Goal: Task Accomplishment & Management: Complete application form

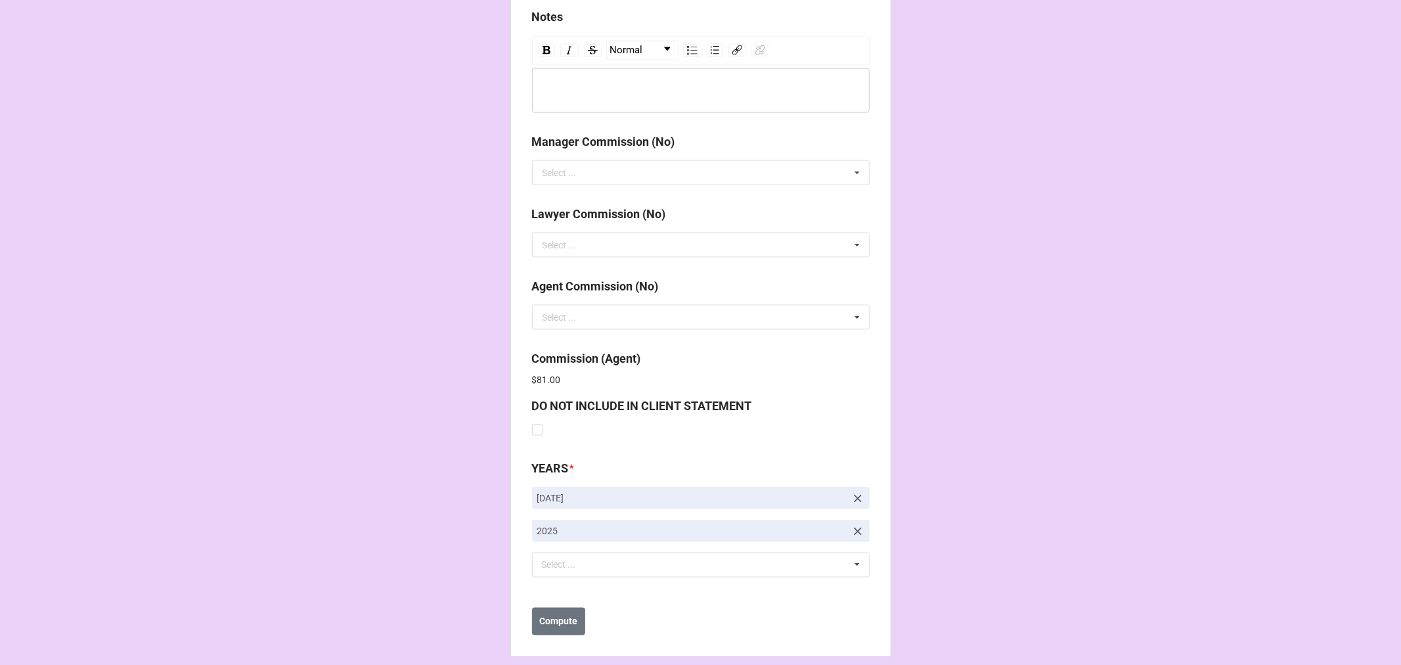
scroll to position [1566, 0]
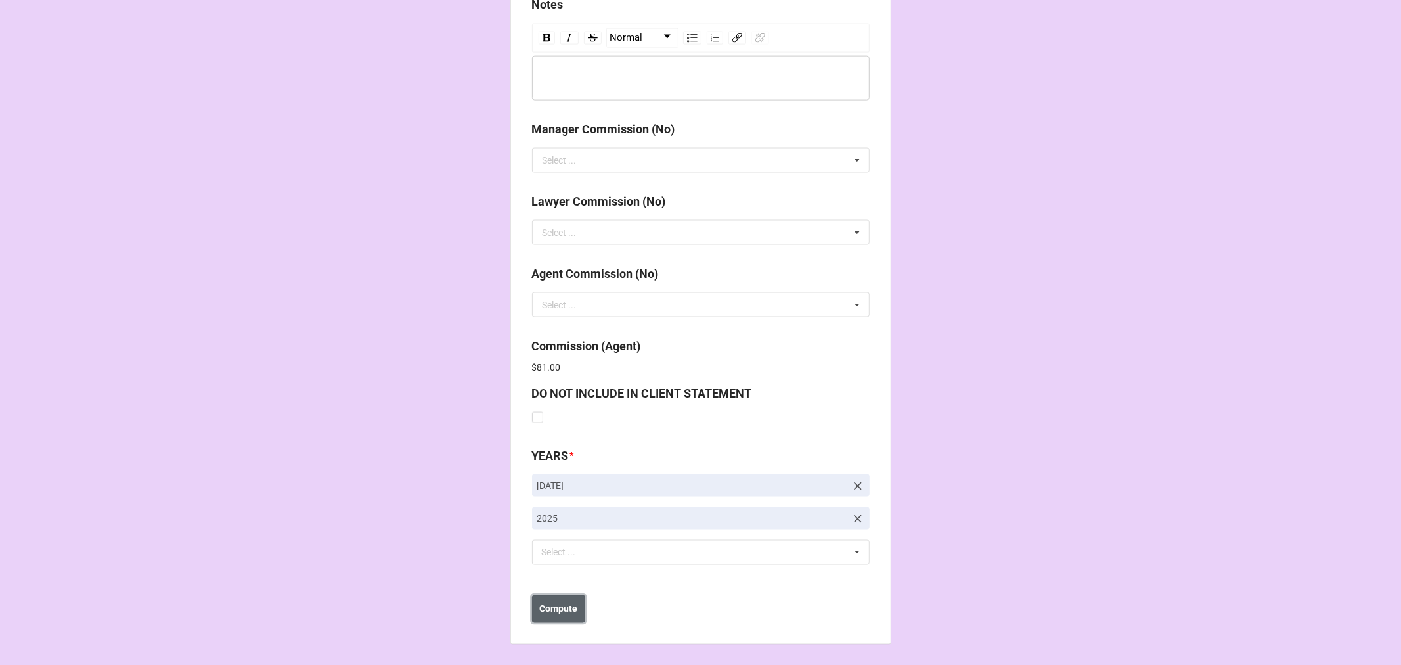
click at [555, 618] on button "Compute" at bounding box center [558, 609] width 53 height 28
click at [557, 611] on b "Save" at bounding box center [555, 609] width 21 height 14
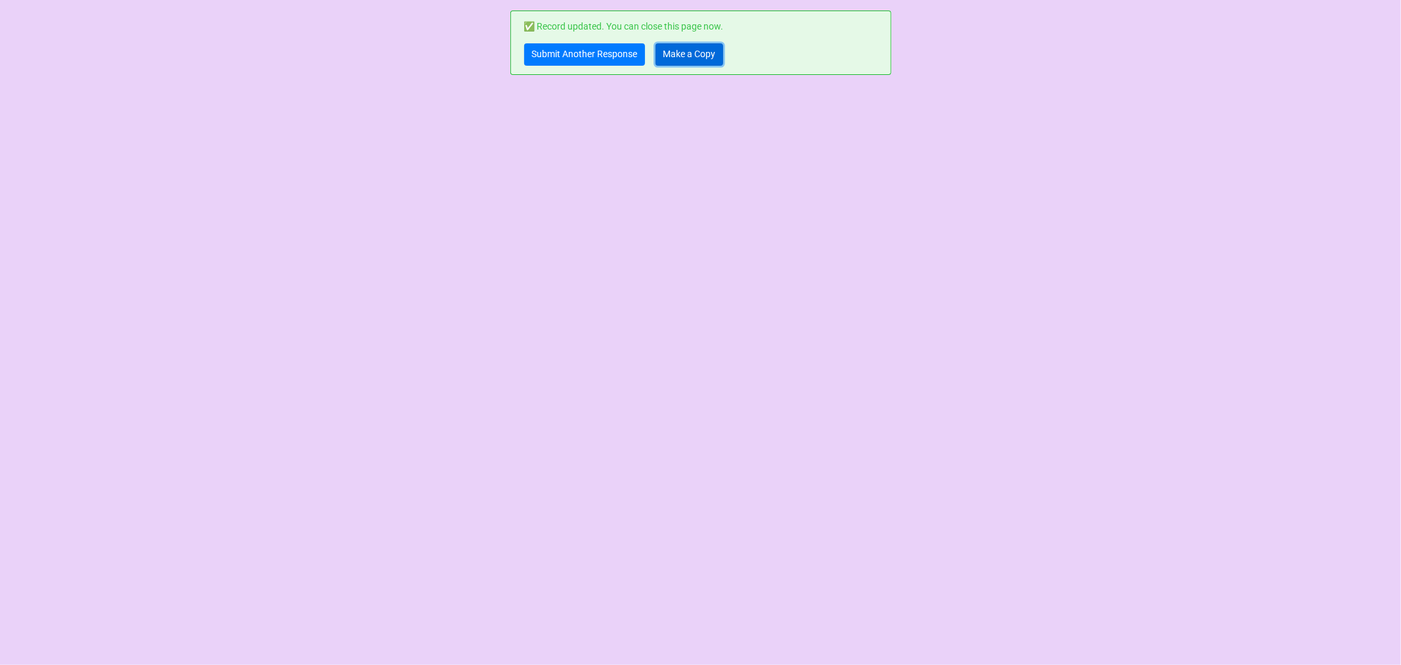
click at [697, 61] on link "Make a Copy" at bounding box center [689, 54] width 68 height 22
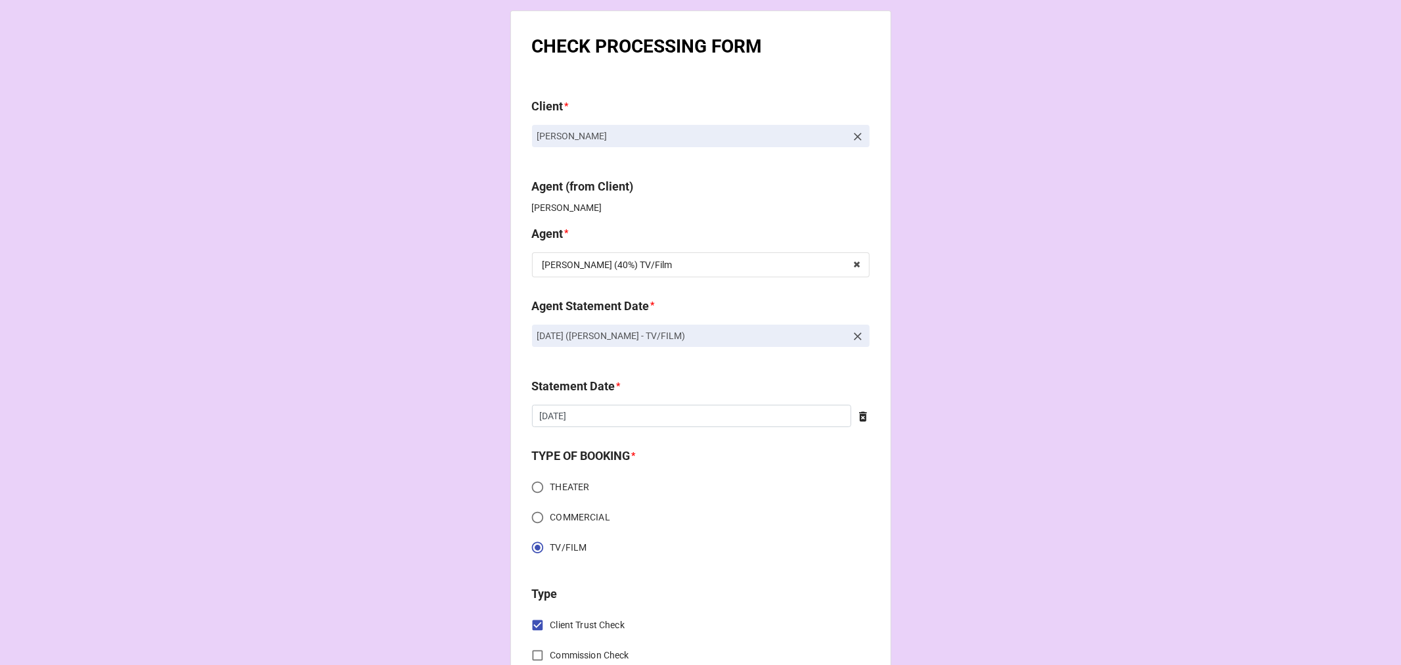
drag, startPoint x: 784, startPoint y: 335, endPoint x: 473, endPoint y: 352, distance: 311.1
copy p "SEPTEMBER 19, 2025 (REBECCA - TV/FILM)"
click at [854, 334] on icon at bounding box center [857, 336] width 13 height 13
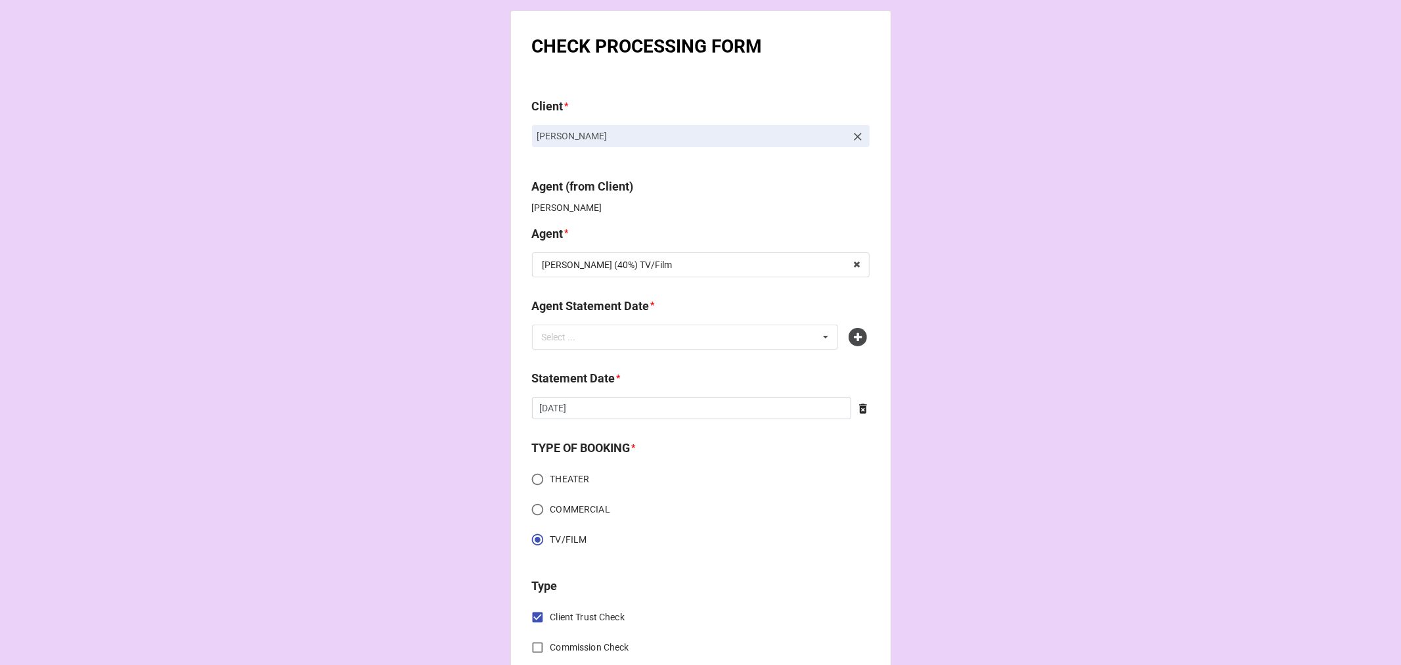
click at [854, 334] on icon at bounding box center [857, 337] width 18 height 18
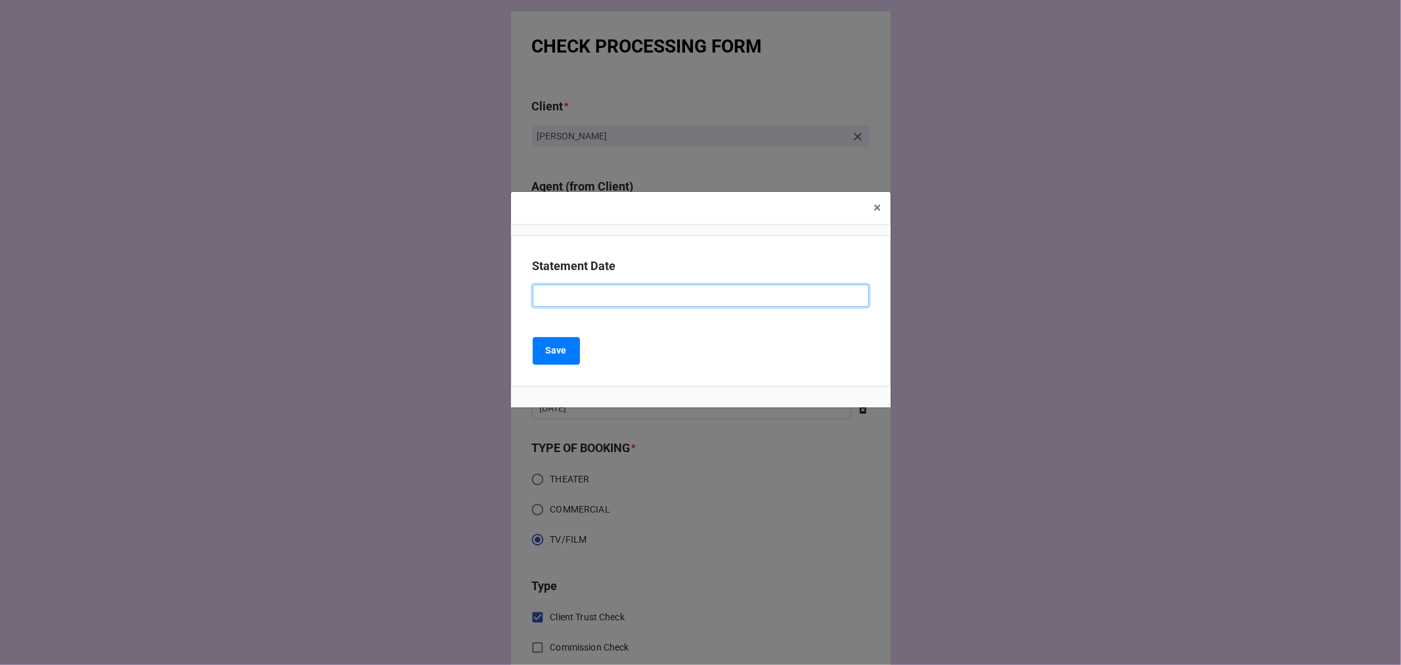
click at [577, 300] on input at bounding box center [701, 295] width 336 height 22
paste input "SEPTEMBER 19, 2025 (REBECCA - TV/FILM)"
drag, startPoint x: 601, startPoint y: 294, endPoint x: 401, endPoint y: 286, distance: 199.8
click at [431, 291] on div "× Close Statement Date SEPTEMBER 19, 2025 (REBECCA - TV/FILM) Save" at bounding box center [700, 332] width 1401 height 665
type input "SEPTEMBER 19, 2025 (REBECCA - TV/FILM)"
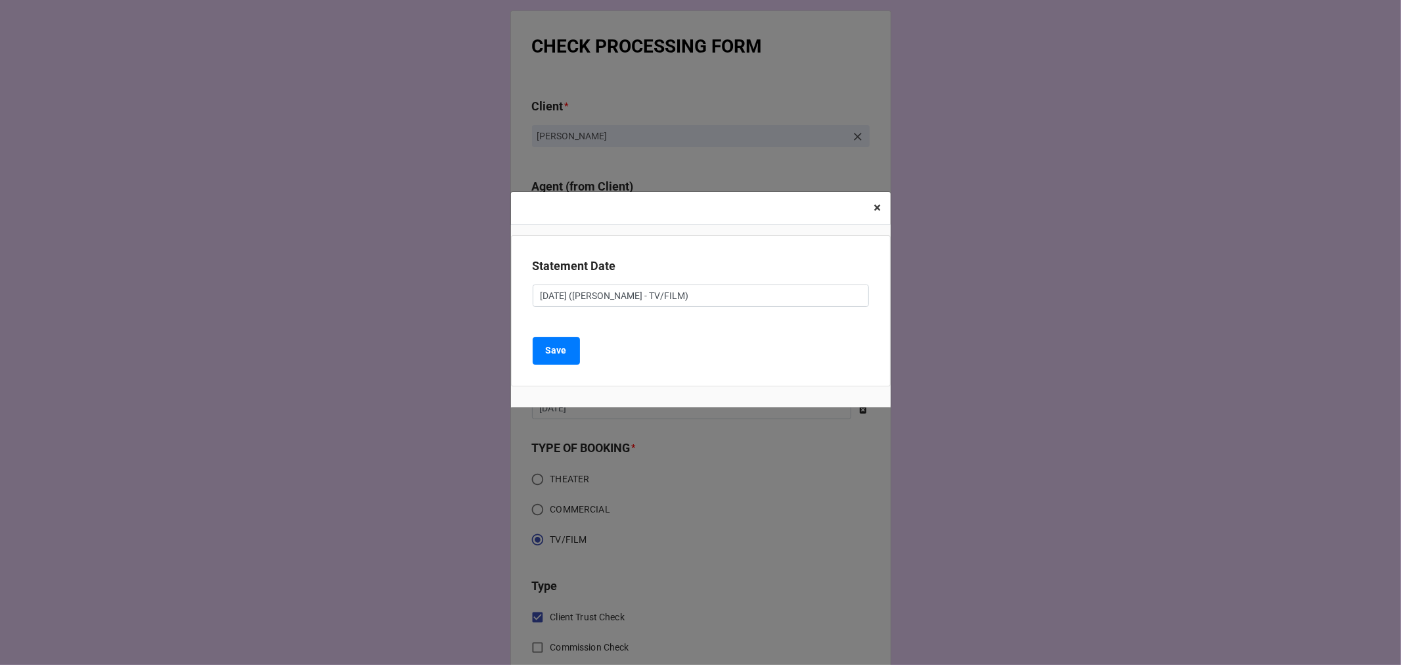
click at [876, 208] on span "×" at bounding box center [877, 208] width 7 height 16
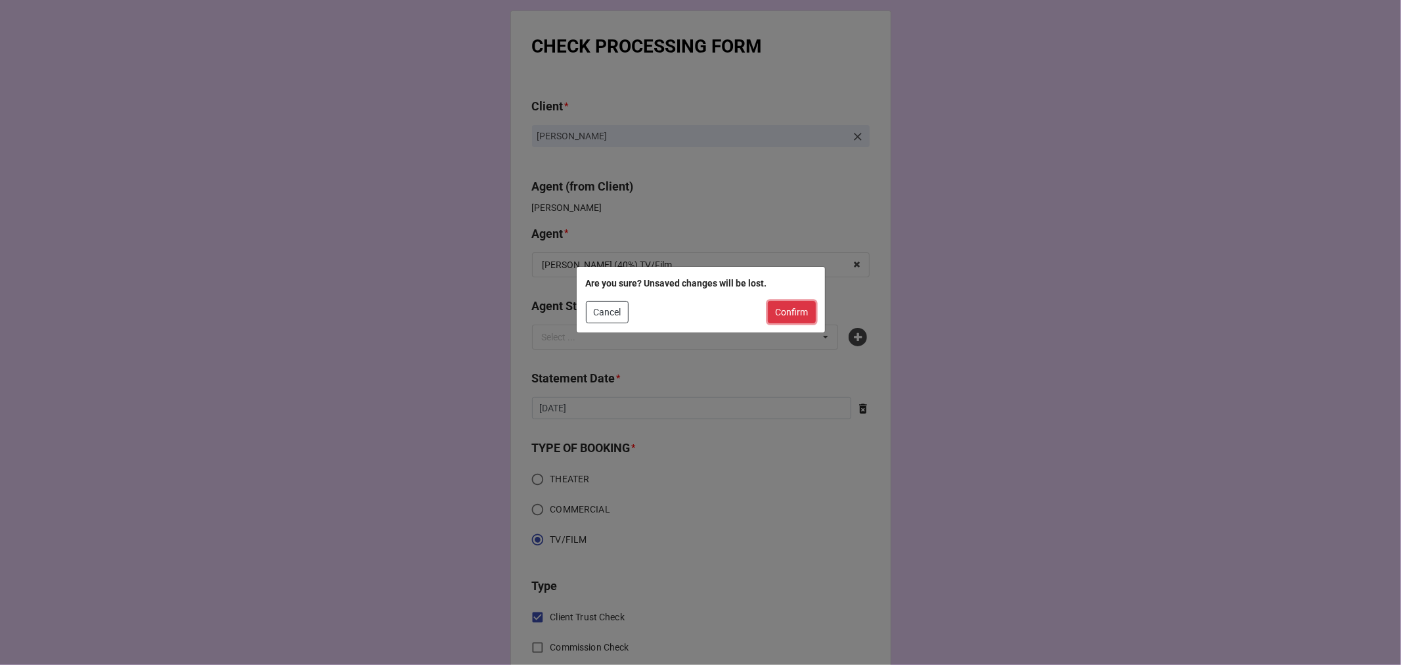
drag, startPoint x: 782, startPoint y: 316, endPoint x: 739, endPoint y: 340, distance: 48.2
click at [782, 315] on button "Confirm" at bounding box center [792, 312] width 48 height 22
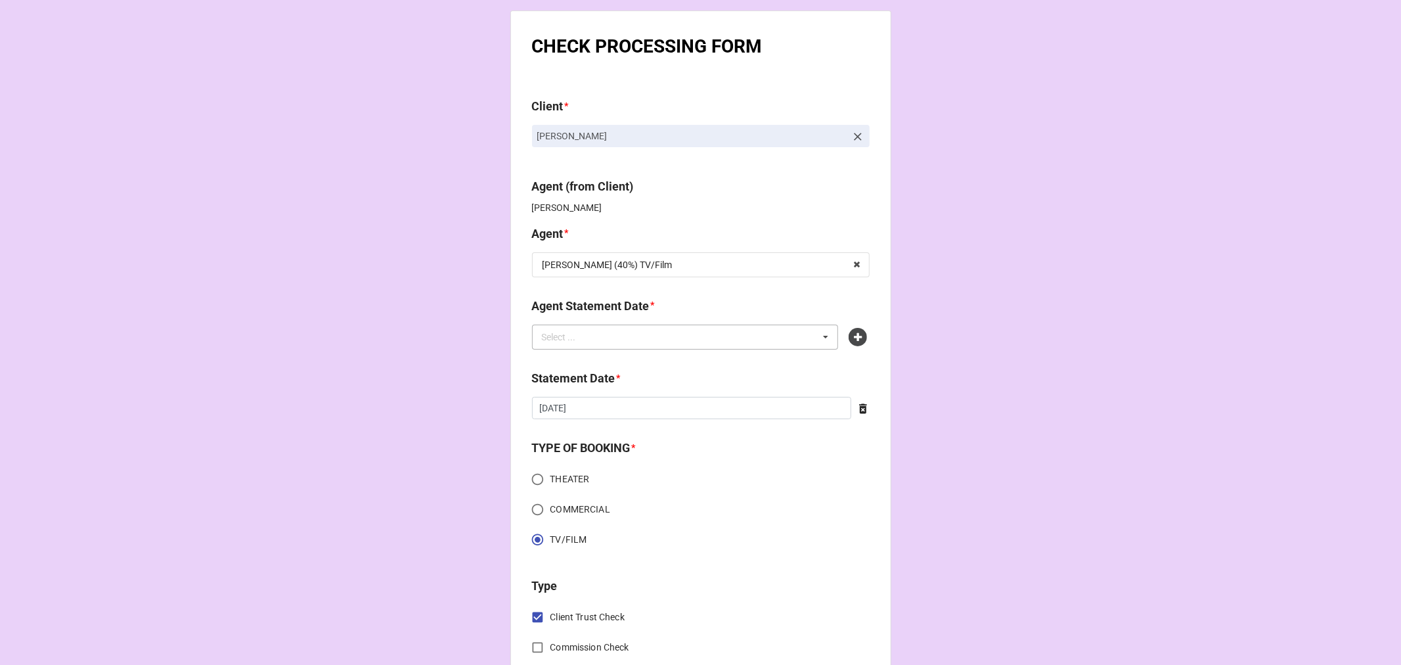
click at [722, 339] on div "Select ... No results found." at bounding box center [685, 336] width 307 height 25
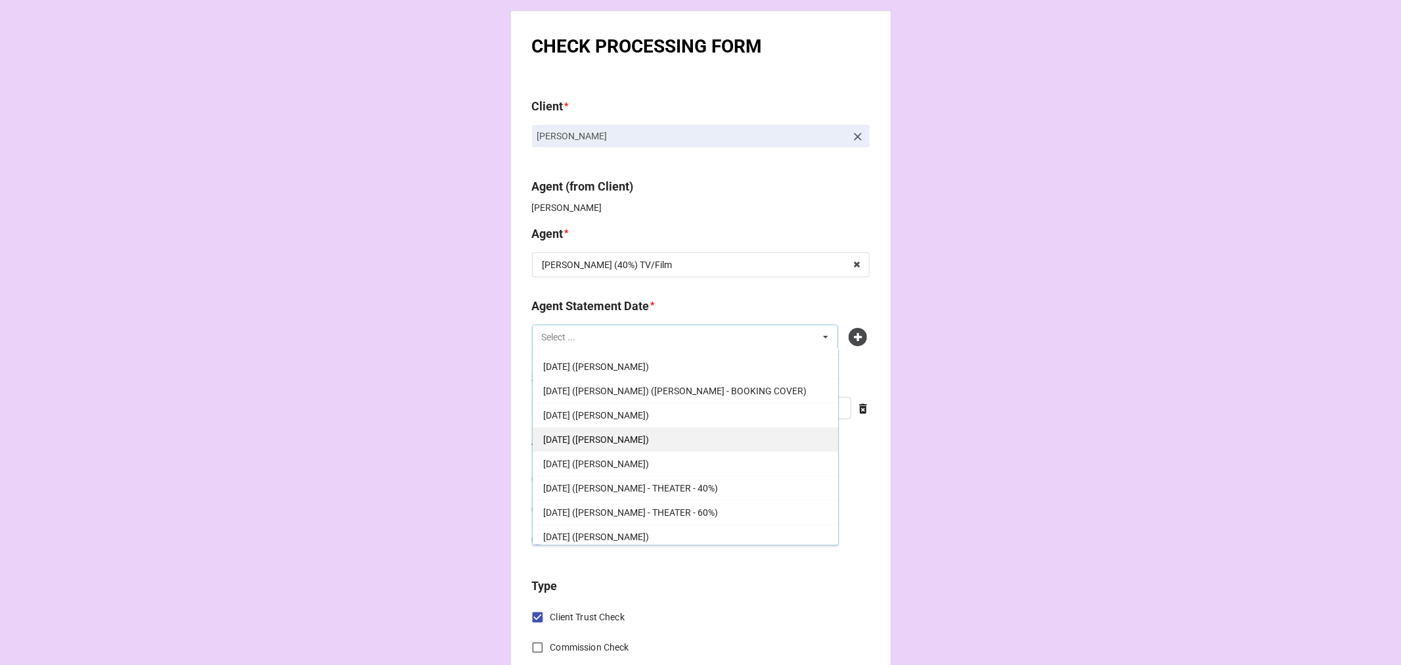
scroll to position [243, 0]
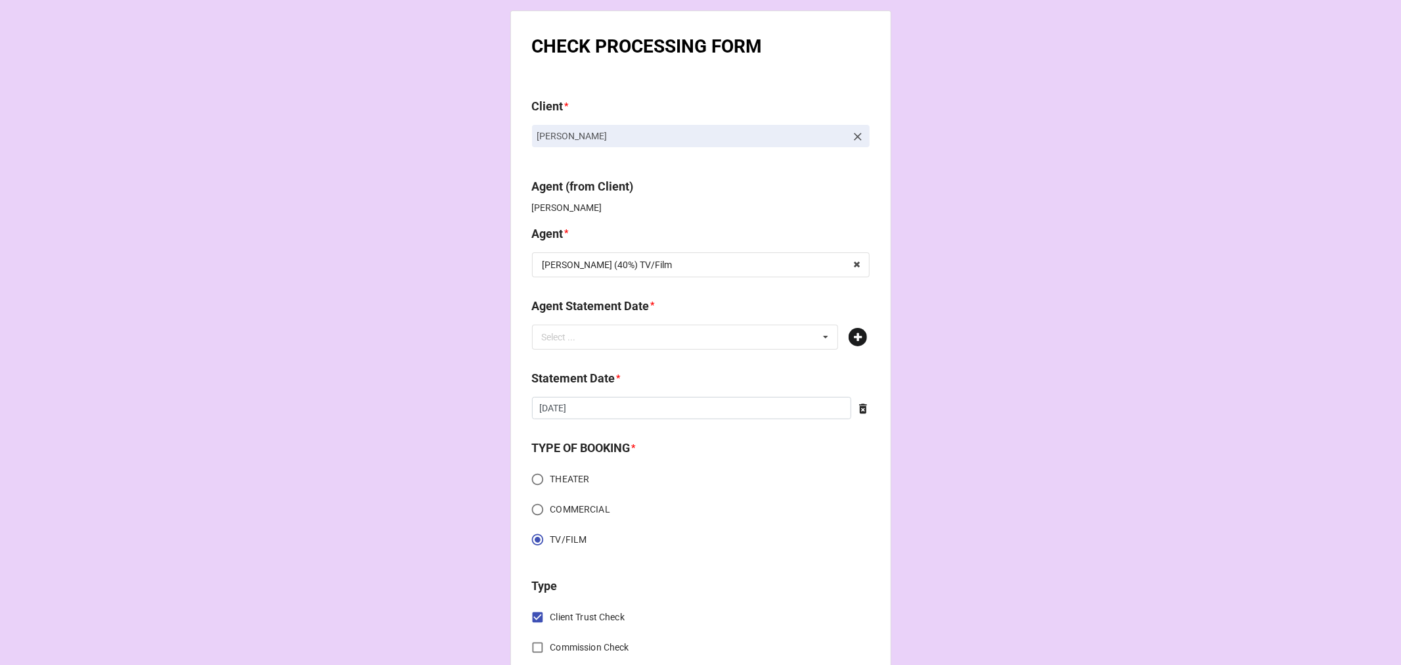
click at [854, 331] on icon at bounding box center [857, 337] width 18 height 18
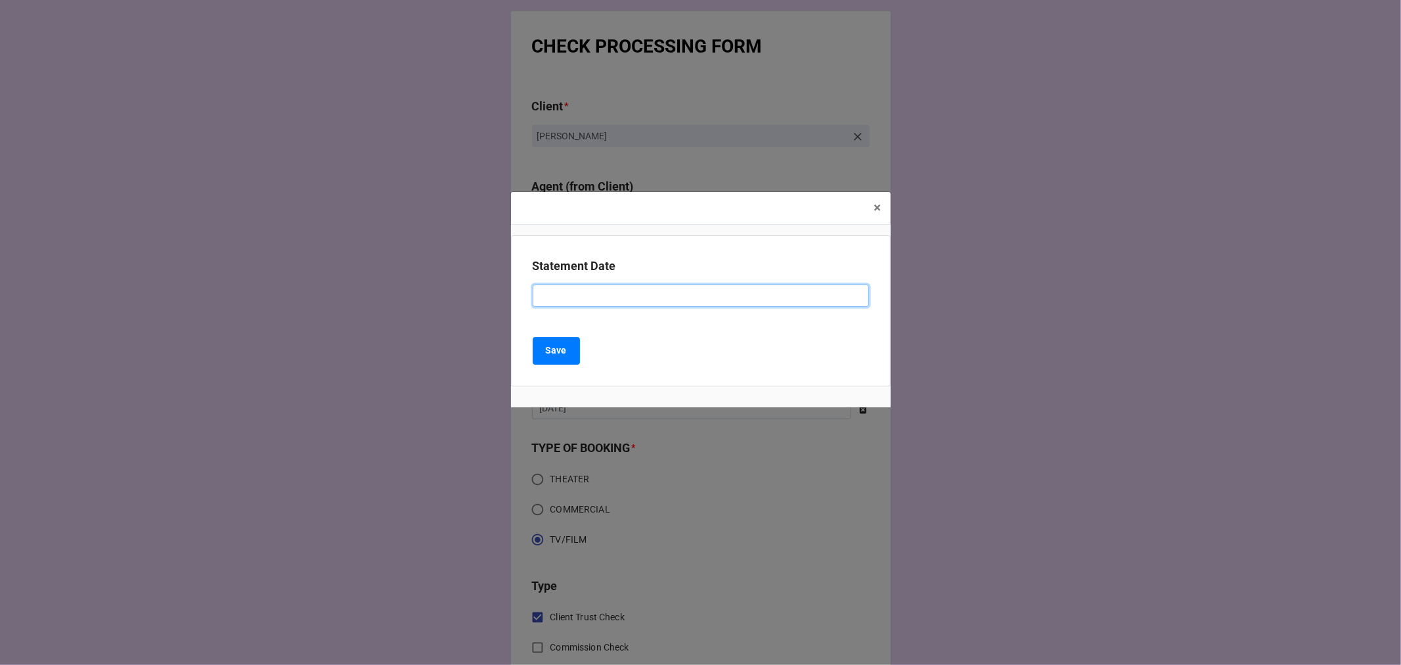
click at [650, 292] on input at bounding box center [701, 295] width 336 height 22
paste input "SEPTEMBER 19, 2025 (REBECCA - TV/FILM)"
drag, startPoint x: 598, startPoint y: 297, endPoint x: 356, endPoint y: 287, distance: 242.5
click at [363, 290] on div "× Close Statement Date SEPTEMBER 19, 2025 (REBECCA - TV/FILM) Save" at bounding box center [700, 332] width 1401 height 665
type input "[DATE] ([PERSON_NAME] - TV/FILM)"
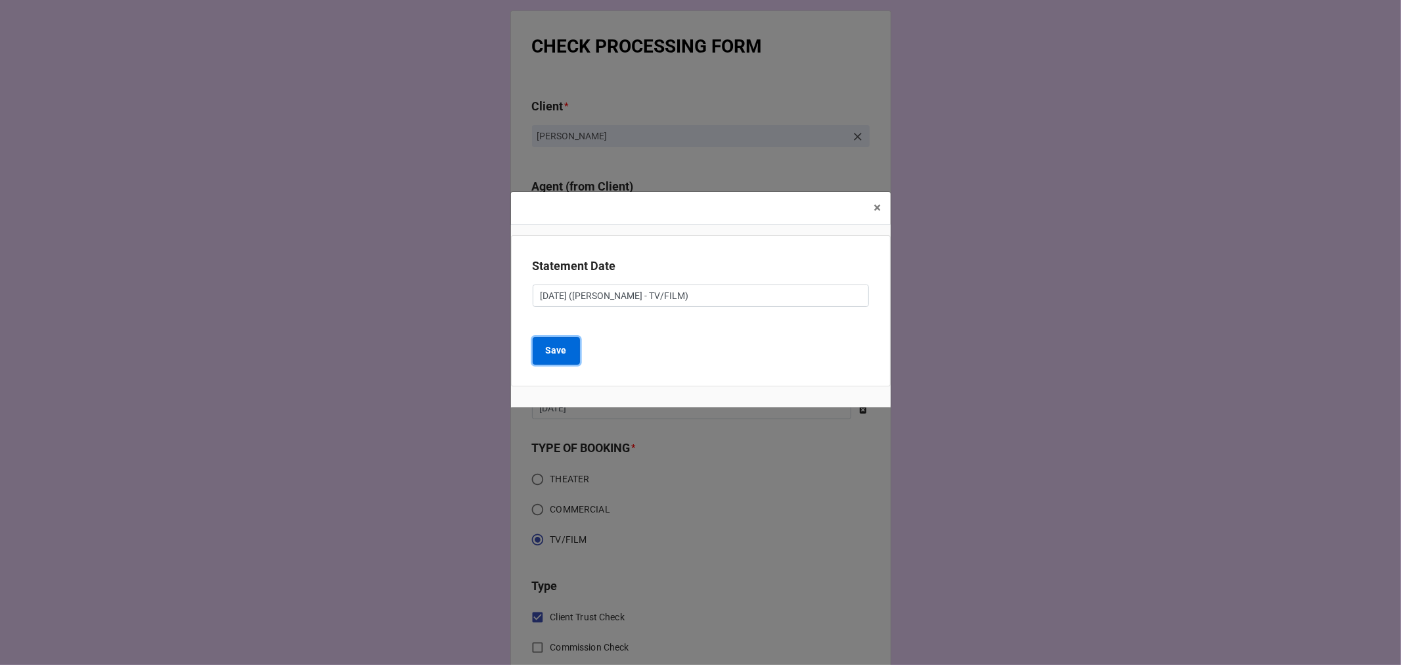
click at [563, 351] on b "Save" at bounding box center [556, 350] width 21 height 14
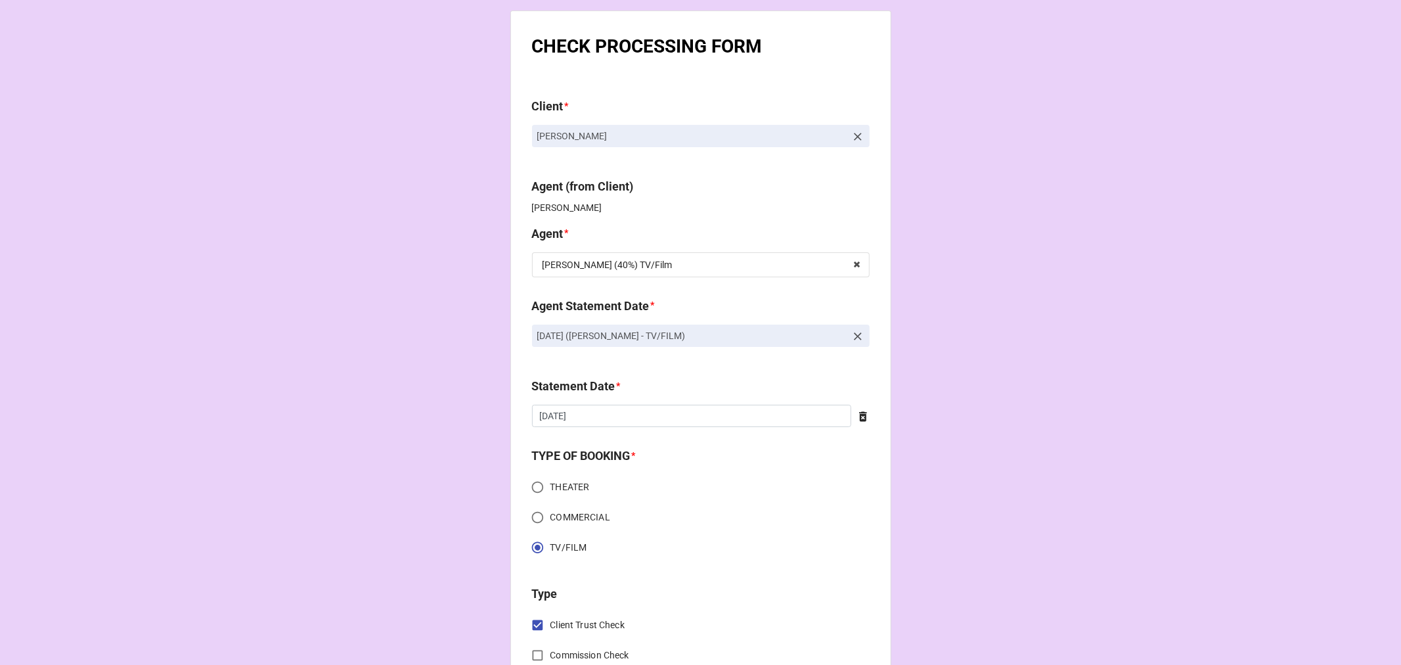
click at [862, 411] on icon at bounding box center [862, 416] width 13 height 13
click at [600, 424] on input "text" at bounding box center [701, 416] width 338 height 22
click at [659, 556] on td "3" at bounding box center [659, 555] width 22 height 18
type input "[DATE]"
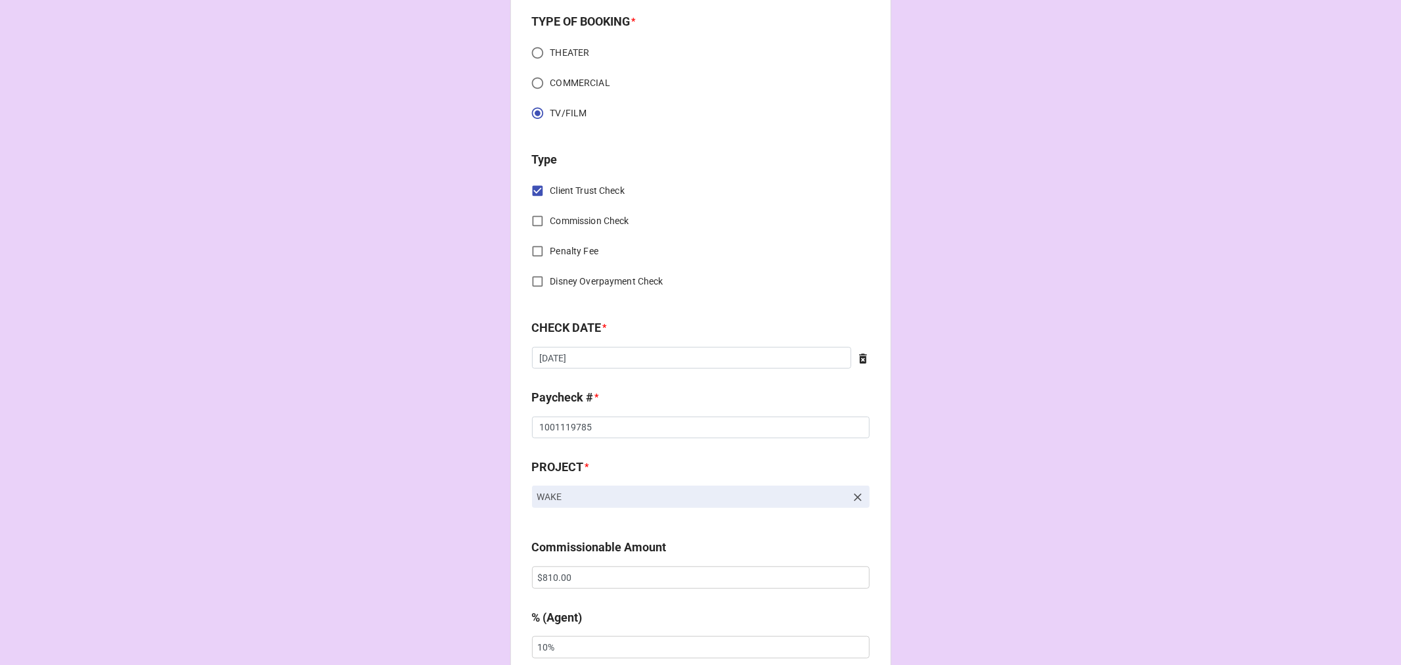
scroll to position [510, 0]
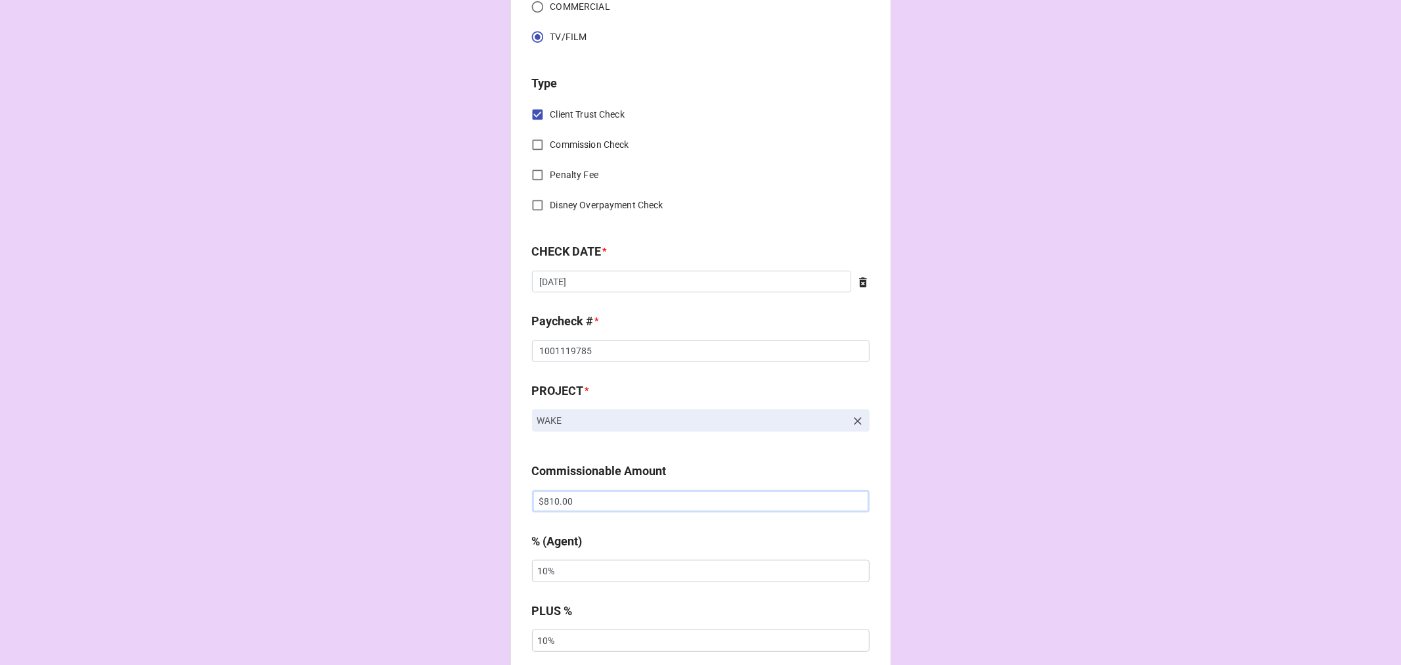
click at [536, 499] on input "$810.00" at bounding box center [701, 501] width 338 height 22
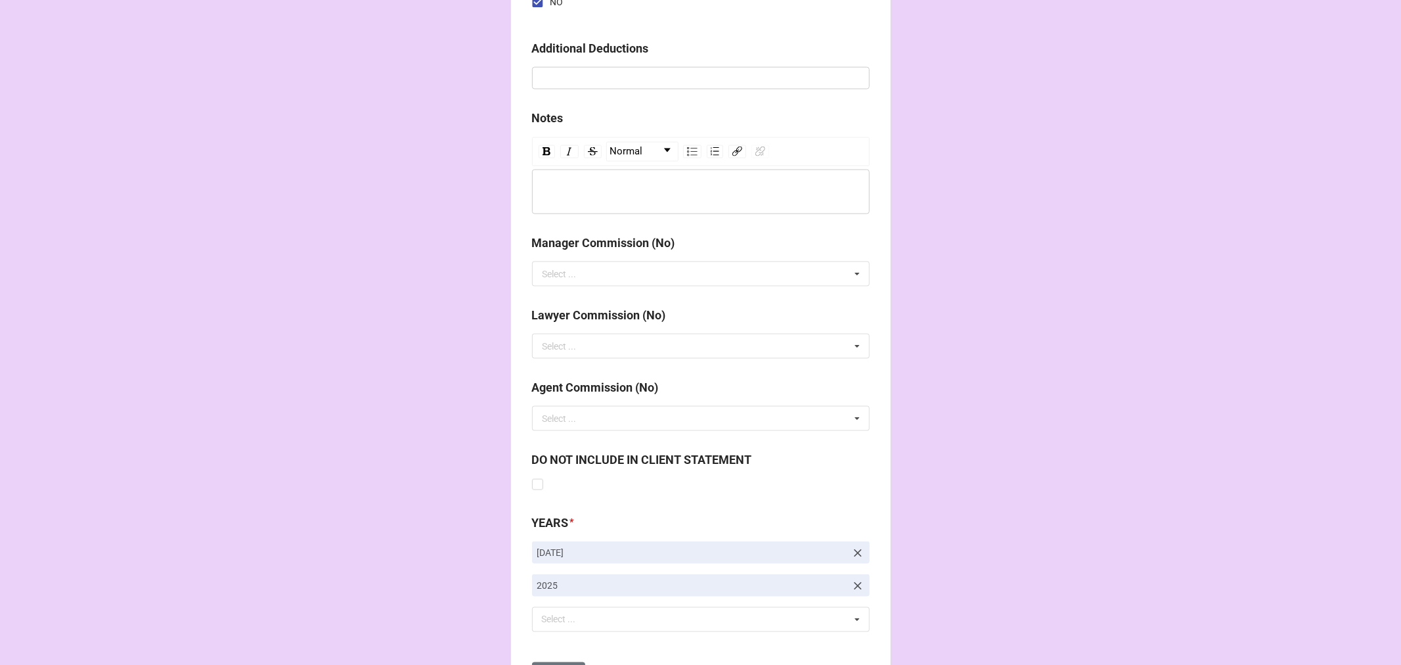
scroll to position [1520, 0]
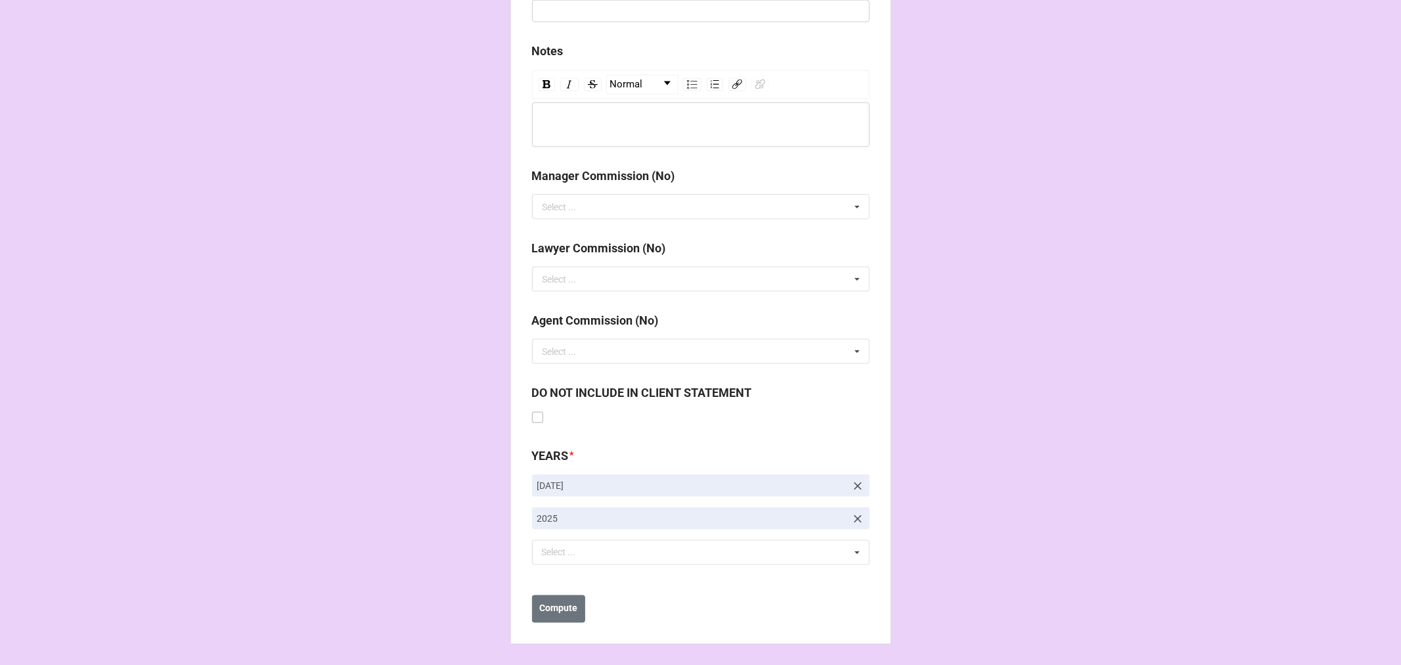
type input "-$810.00"
click at [533, 412] on label at bounding box center [537, 412] width 11 height 0
checkbox input "true"
click at [540, 614] on b "Compute" at bounding box center [558, 609] width 38 height 14
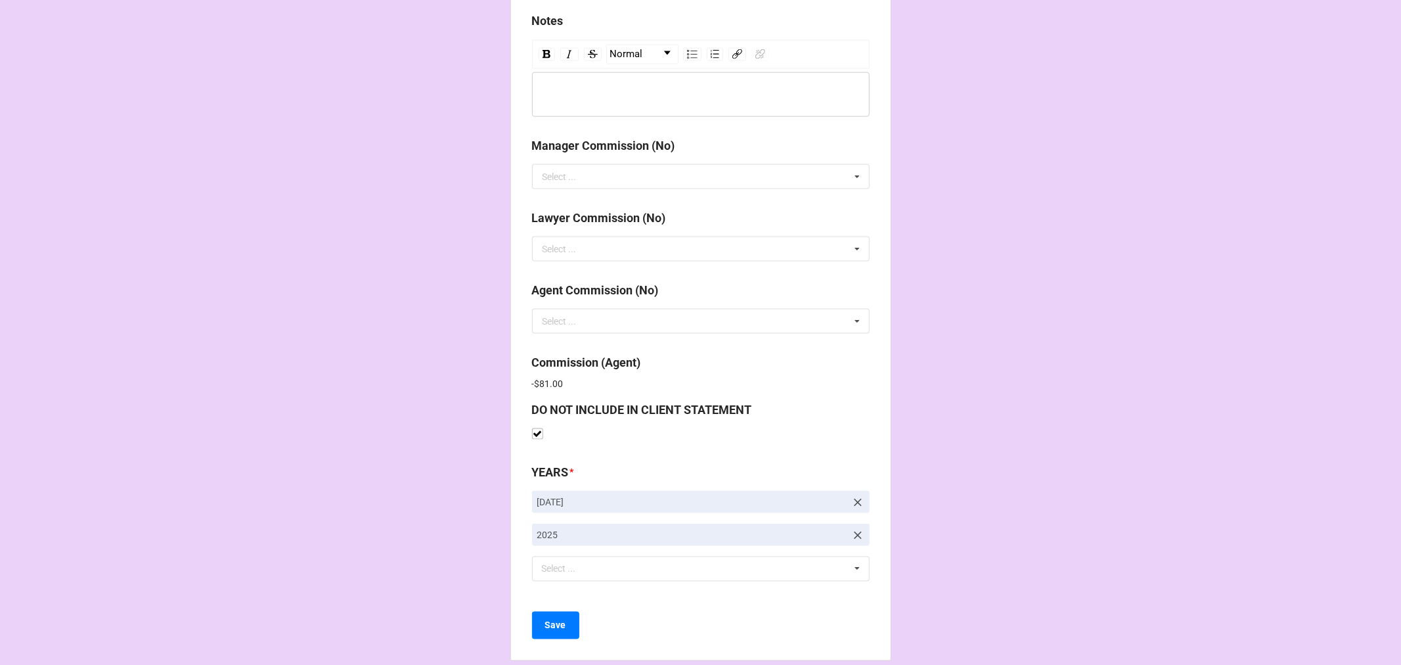
scroll to position [1566, 0]
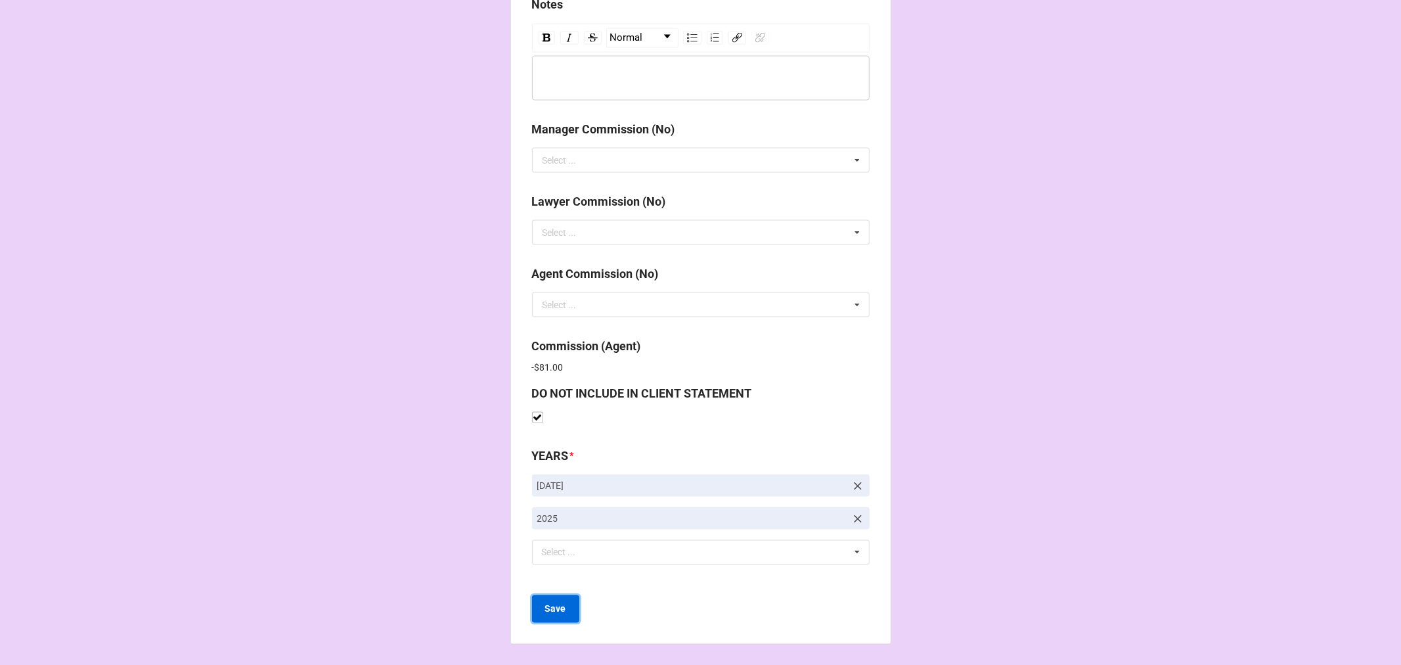
click at [550, 613] on b "Save" at bounding box center [555, 609] width 21 height 14
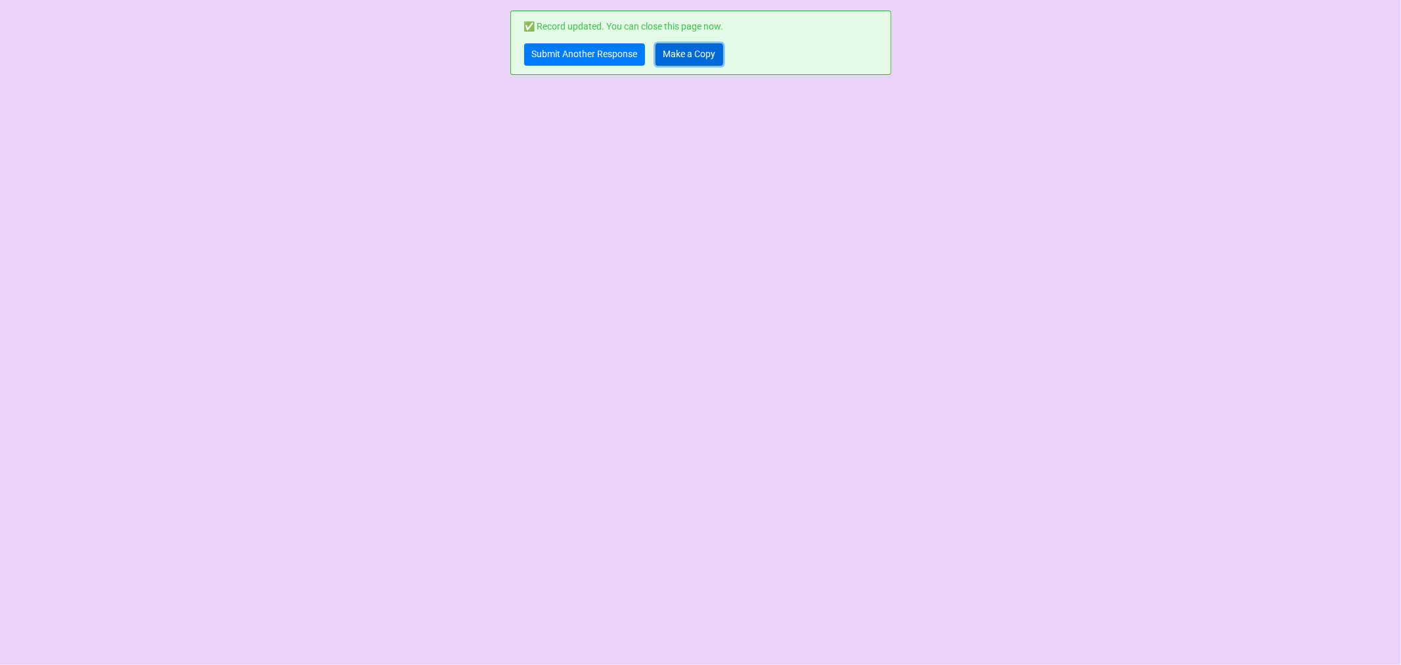
click at [690, 60] on link "Make a Copy" at bounding box center [689, 54] width 68 height 22
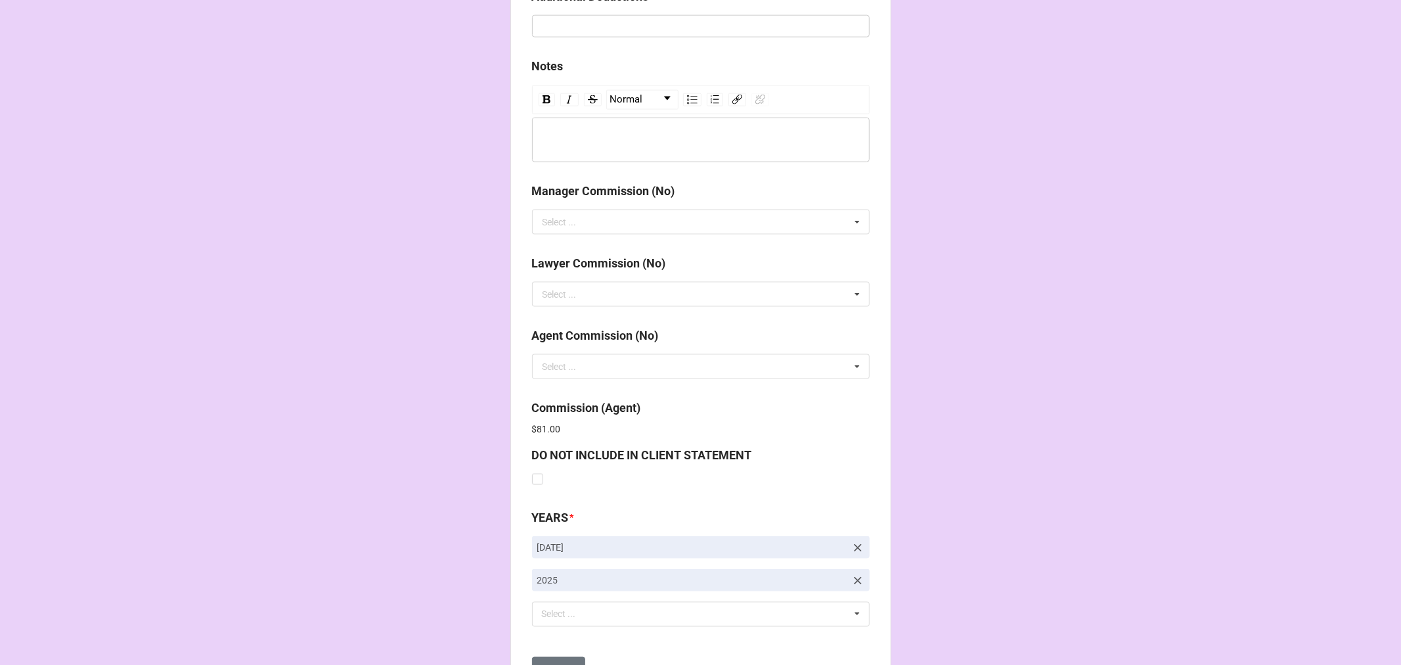
scroll to position [1566, 0]
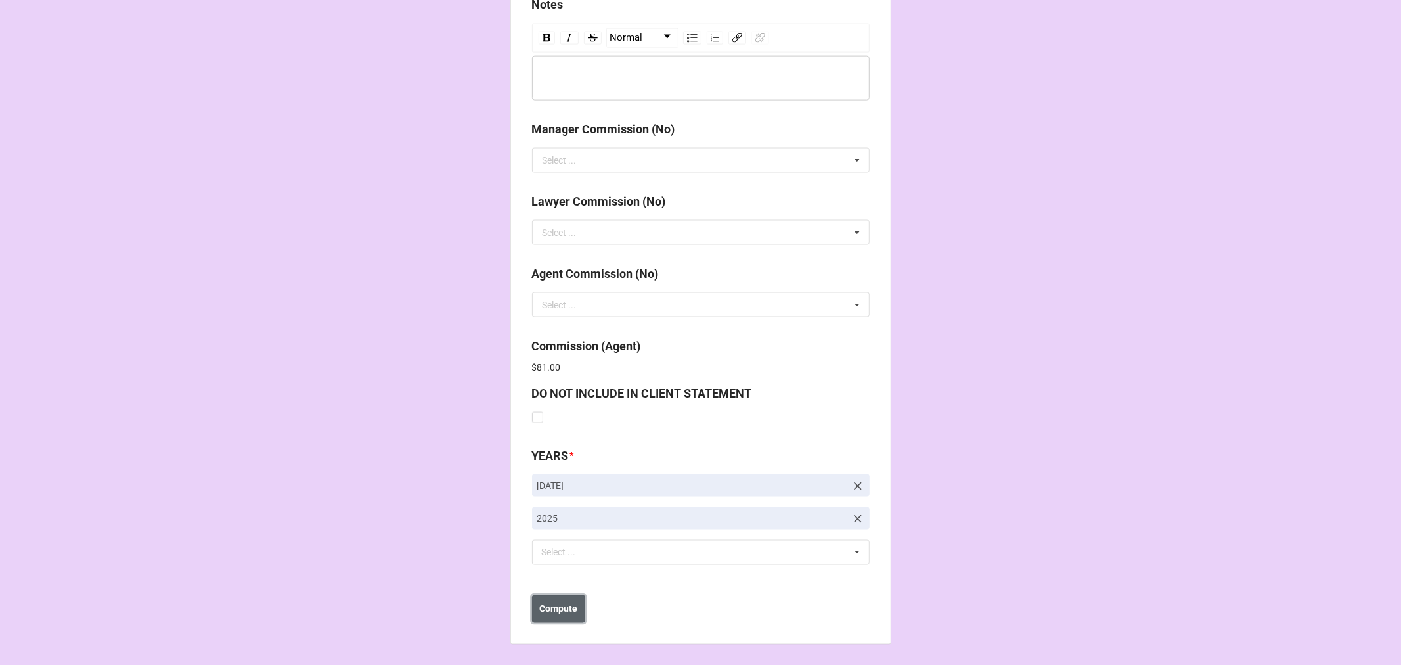
click at [550, 605] on b "Compute" at bounding box center [558, 609] width 38 height 14
click at [556, 615] on button "Save" at bounding box center [555, 609] width 47 height 28
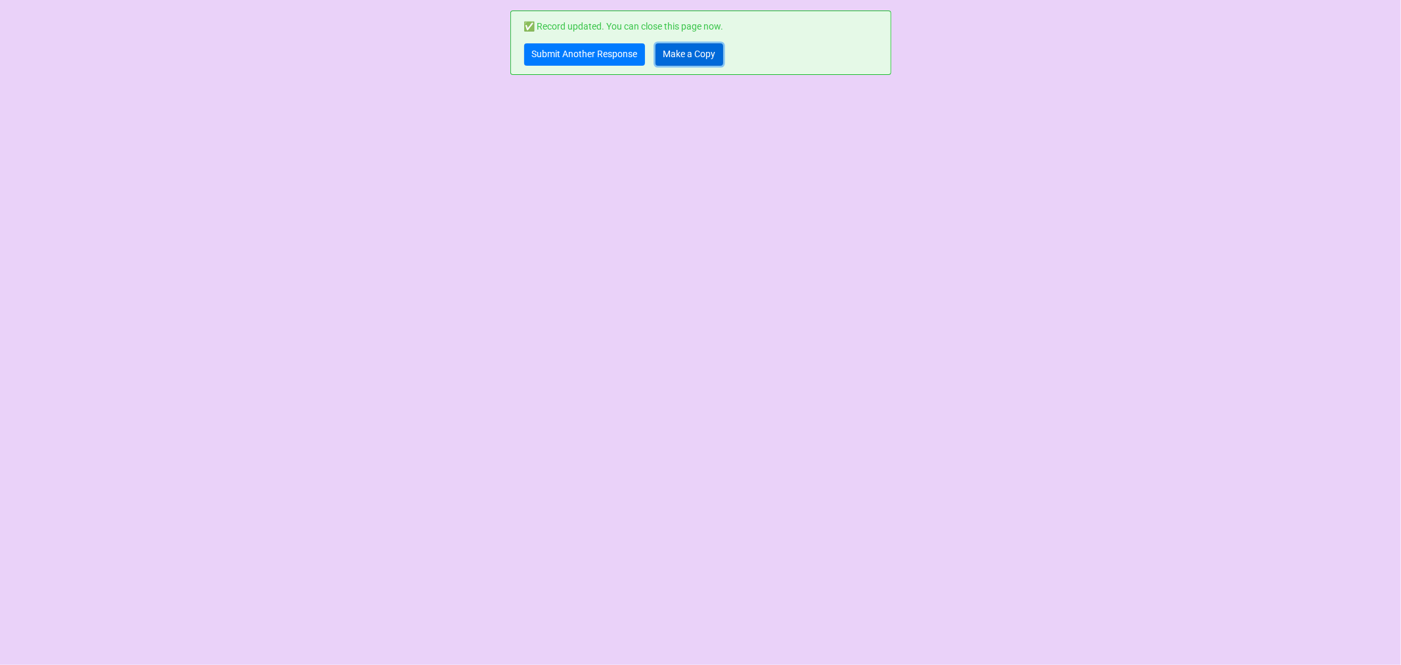
click at [687, 60] on link "Make a Copy" at bounding box center [689, 54] width 68 height 22
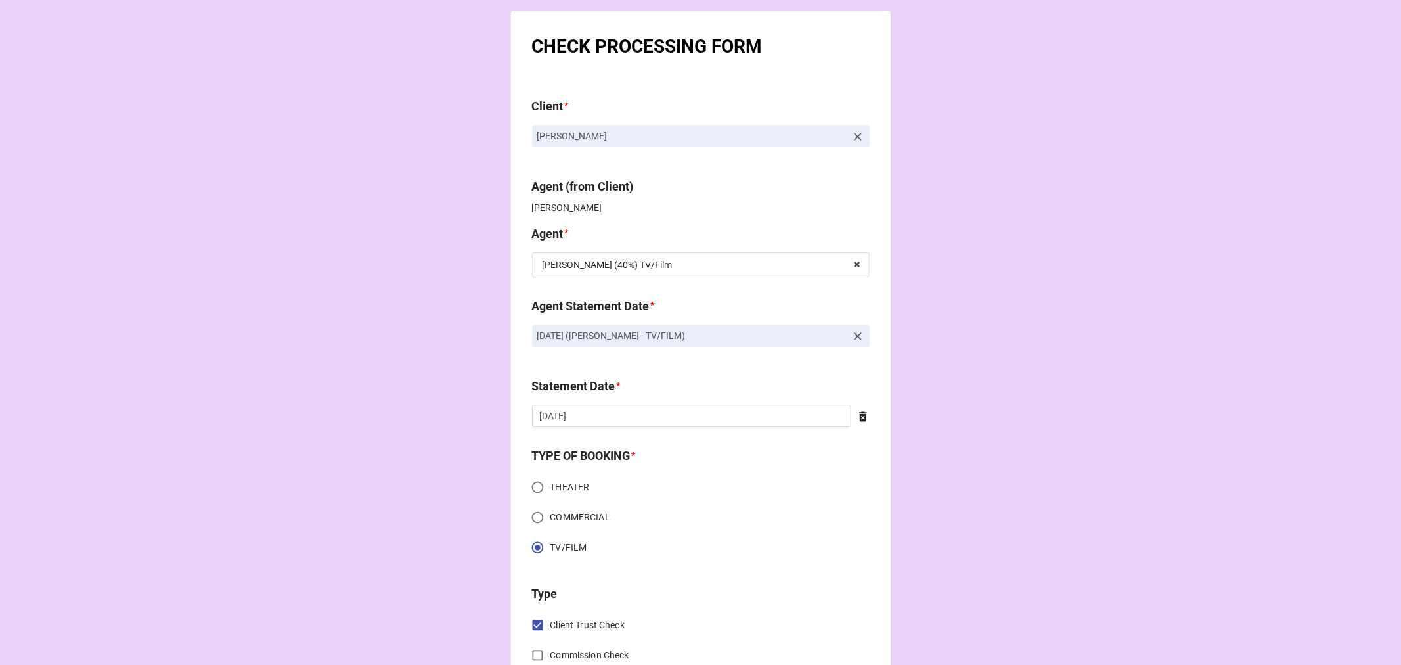
click at [852, 335] on icon at bounding box center [857, 336] width 13 height 13
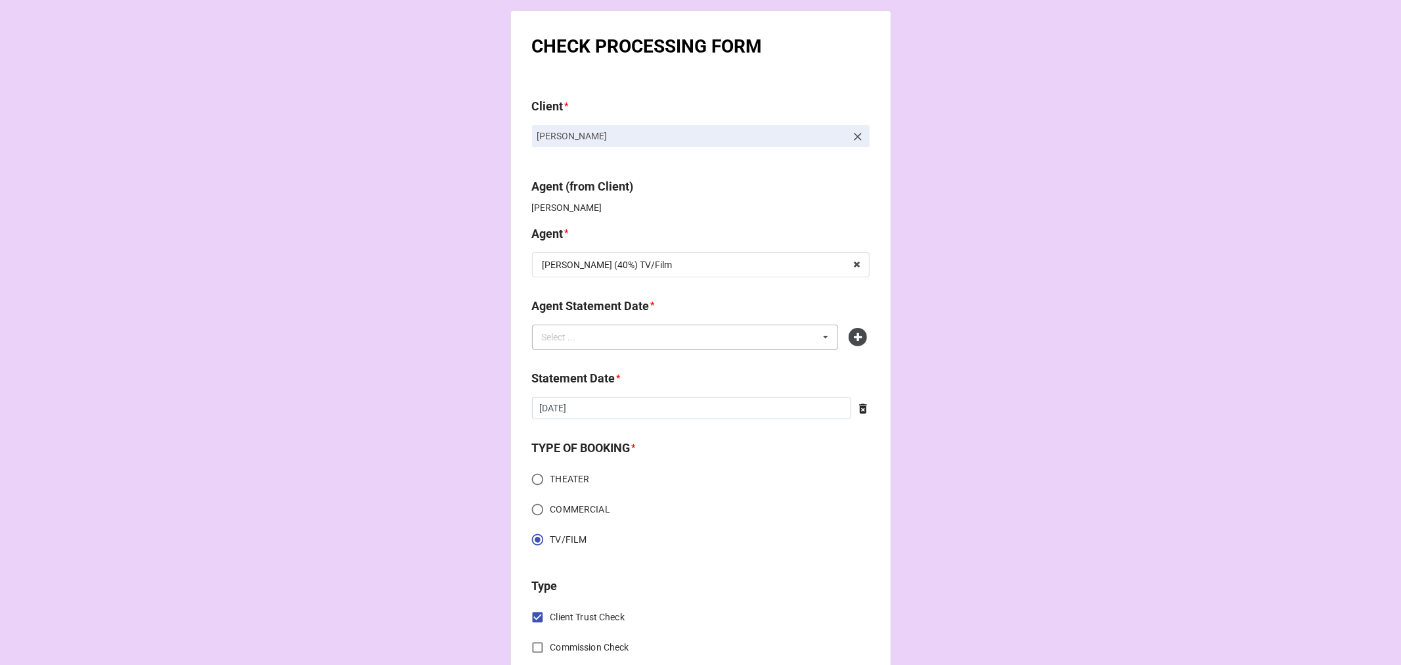
click at [772, 340] on div "Select ... No results found." at bounding box center [685, 336] width 307 height 25
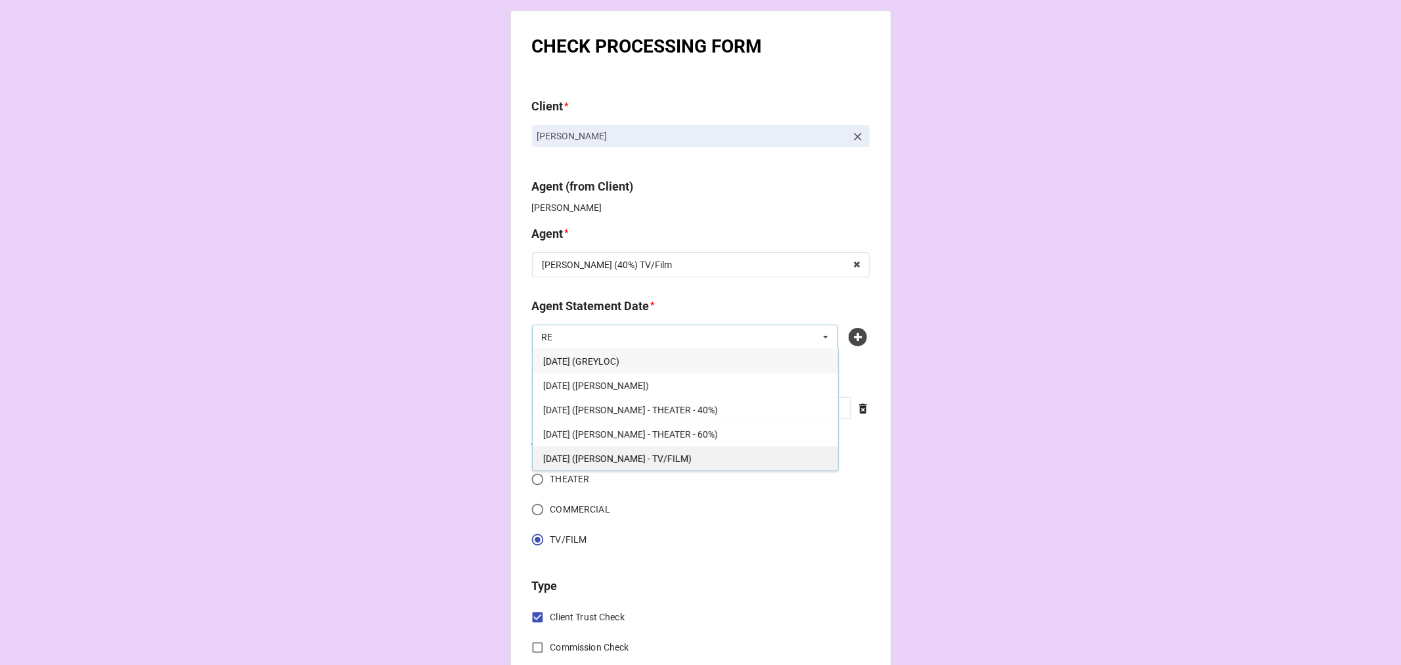
type input "RE"
click at [686, 462] on span "OCTOBER 3, 2025 (REBECCA - TV/FILM)" at bounding box center [617, 458] width 148 height 11
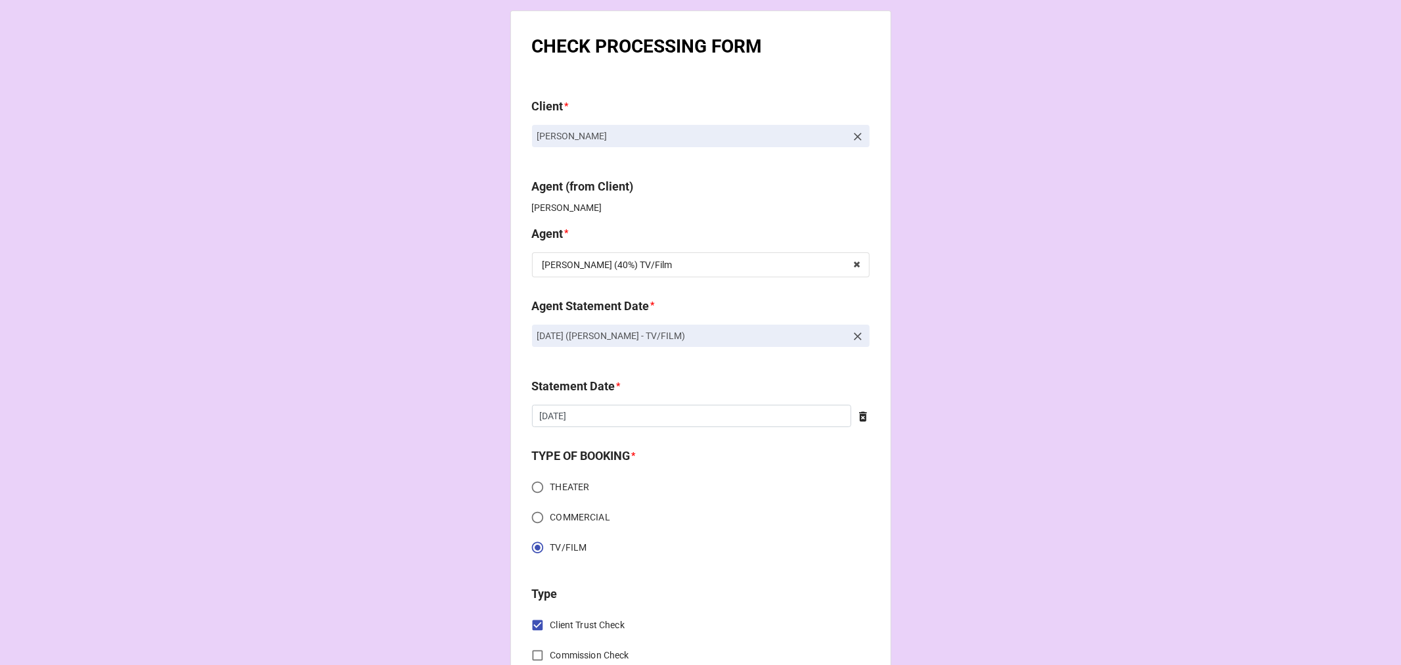
click at [859, 418] on icon at bounding box center [862, 416] width 13 height 13
click at [681, 408] on input "text" at bounding box center [701, 416] width 338 height 22
click at [652, 556] on td "3" at bounding box center [659, 555] width 22 height 18
type input "[DATE]"
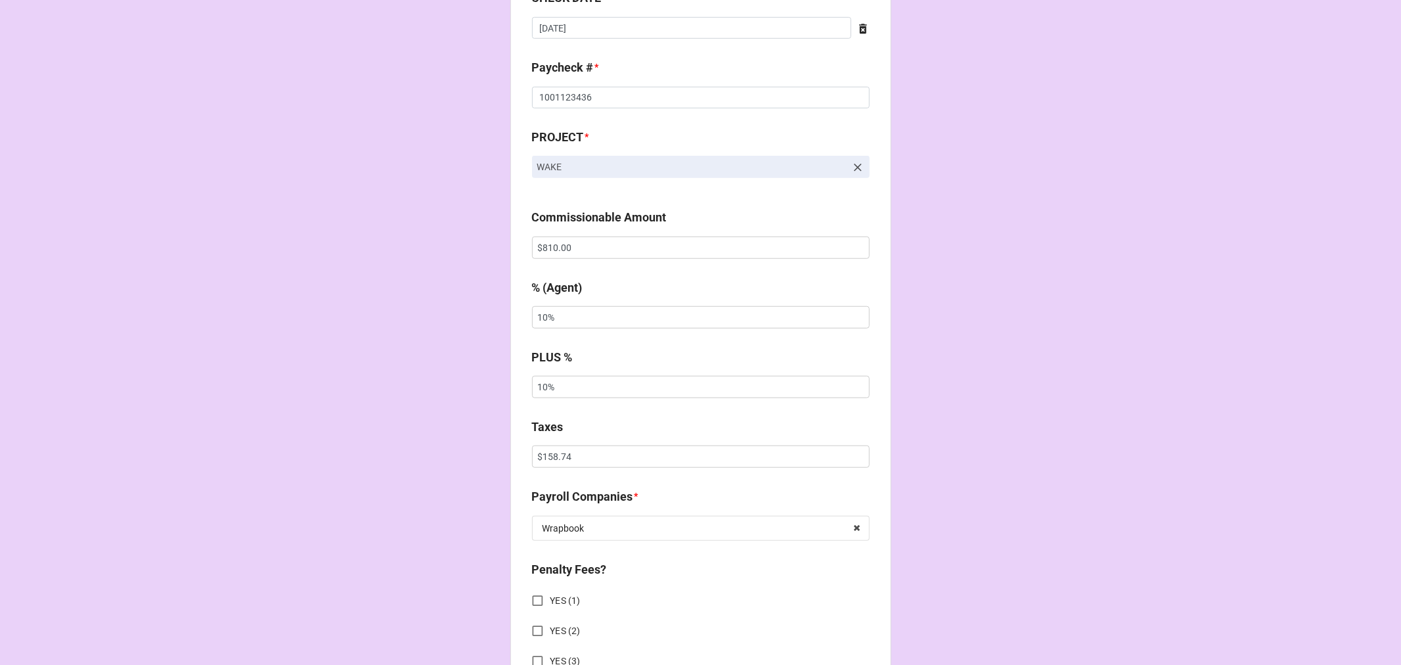
scroll to position [730, 0]
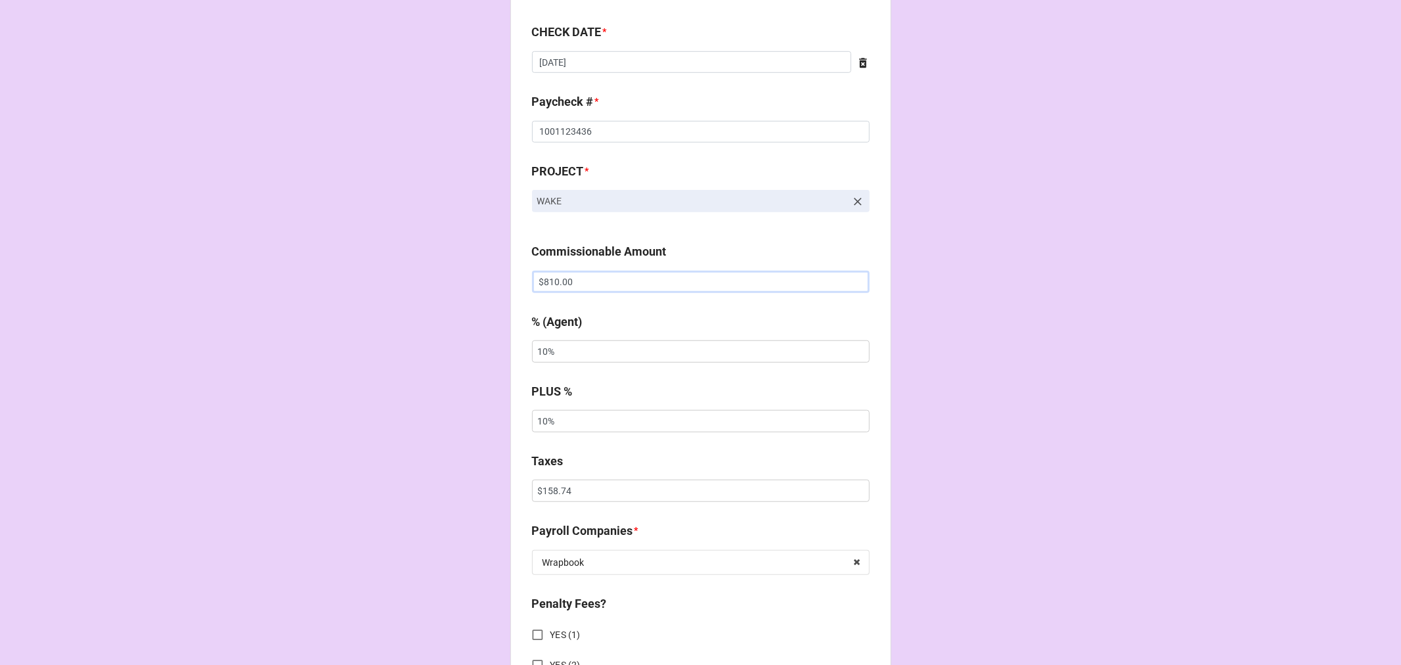
click at [539, 277] on input "$810.00" at bounding box center [701, 282] width 338 height 22
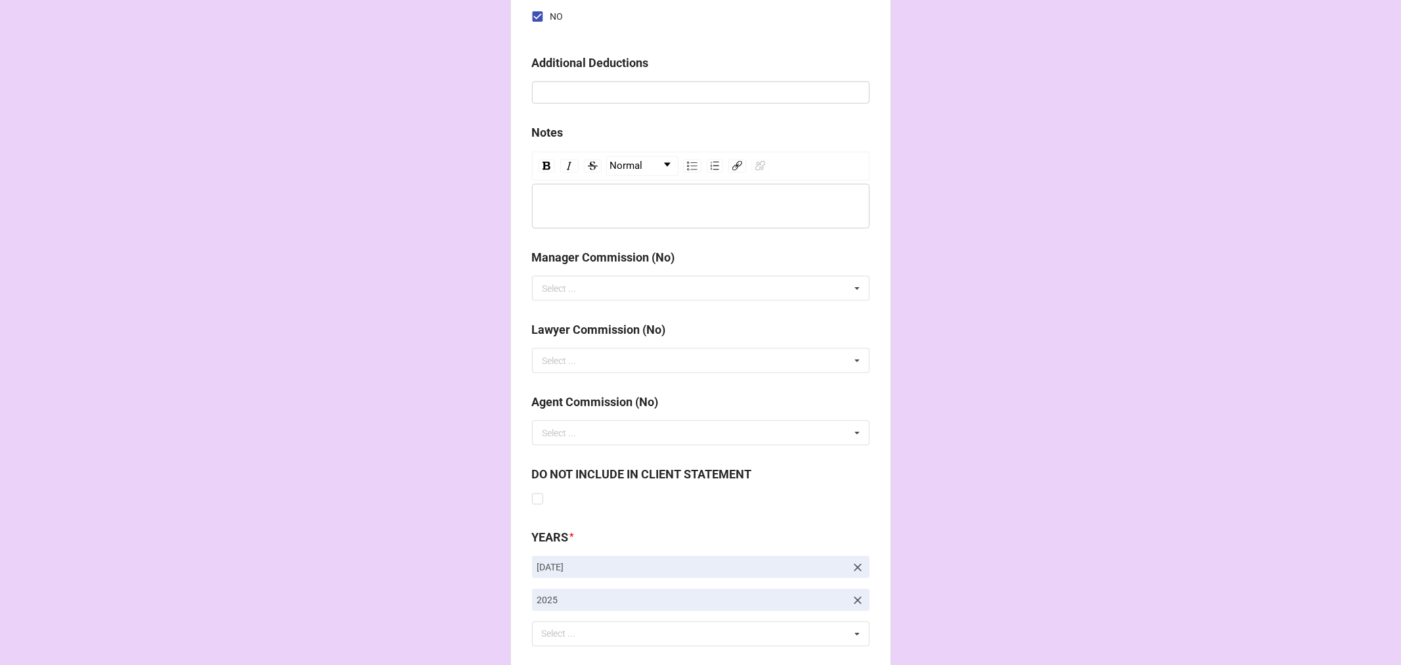
scroll to position [1520, 0]
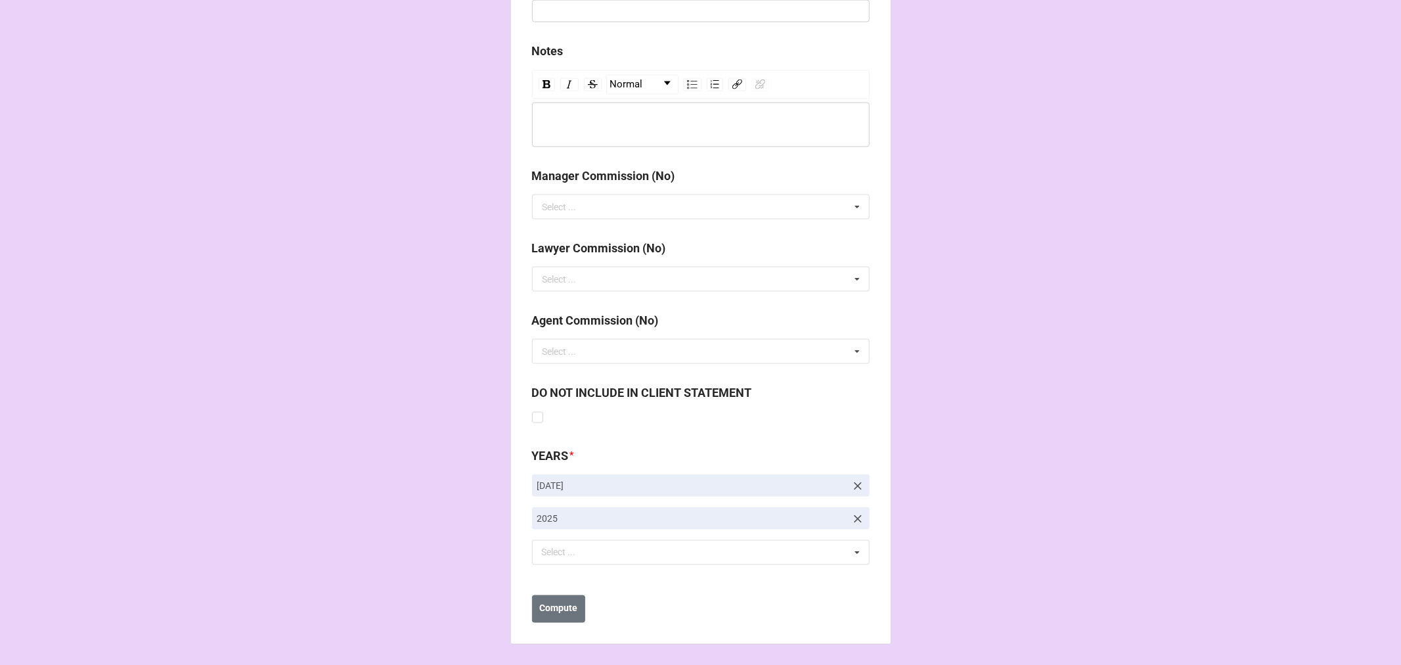
type input "-$810.00"
click at [533, 412] on label at bounding box center [537, 412] width 11 height 0
checkbox input "true"
click at [550, 613] on b "Compute" at bounding box center [558, 609] width 38 height 14
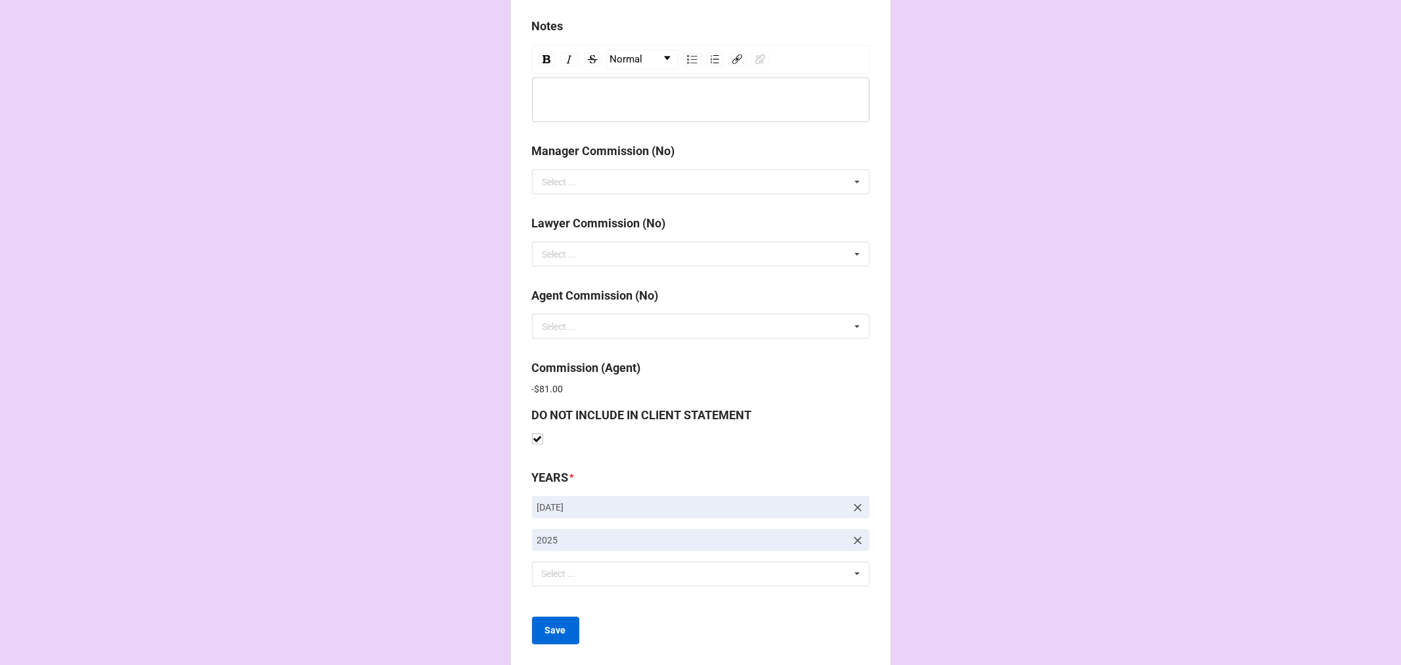
scroll to position [1566, 0]
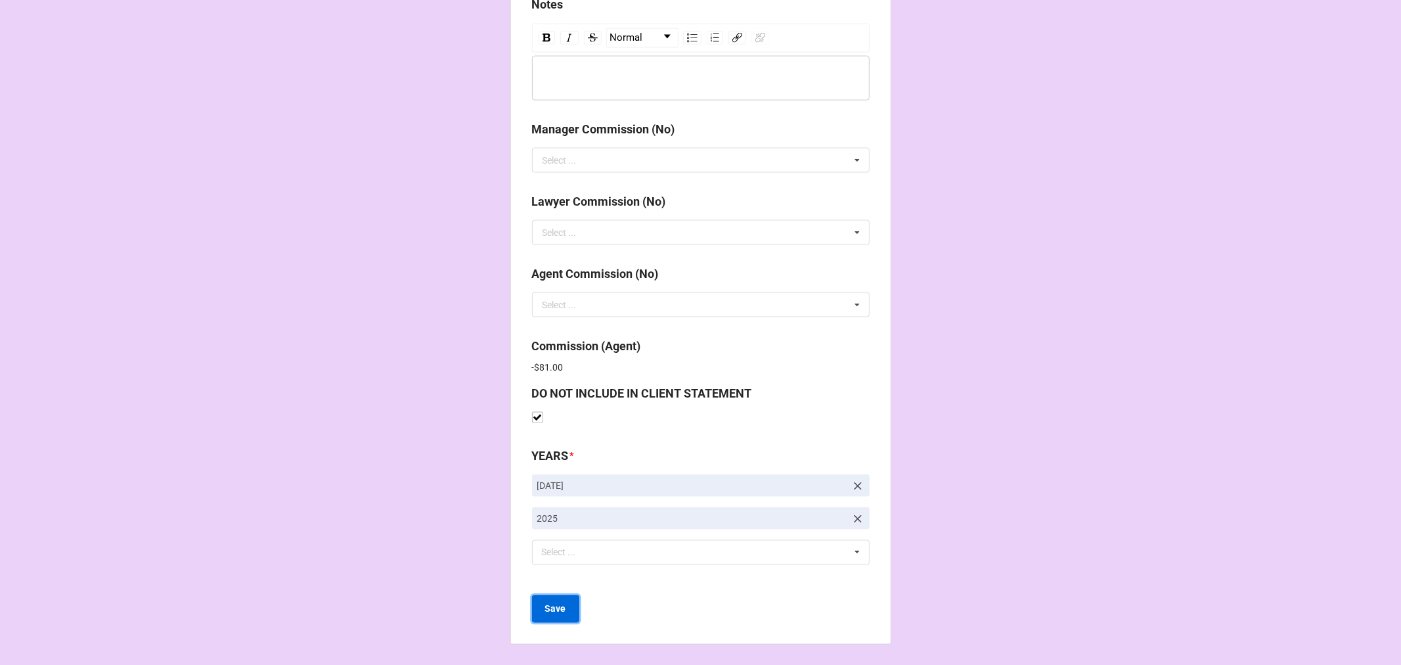
click at [562, 607] on button "Save" at bounding box center [555, 609] width 47 height 28
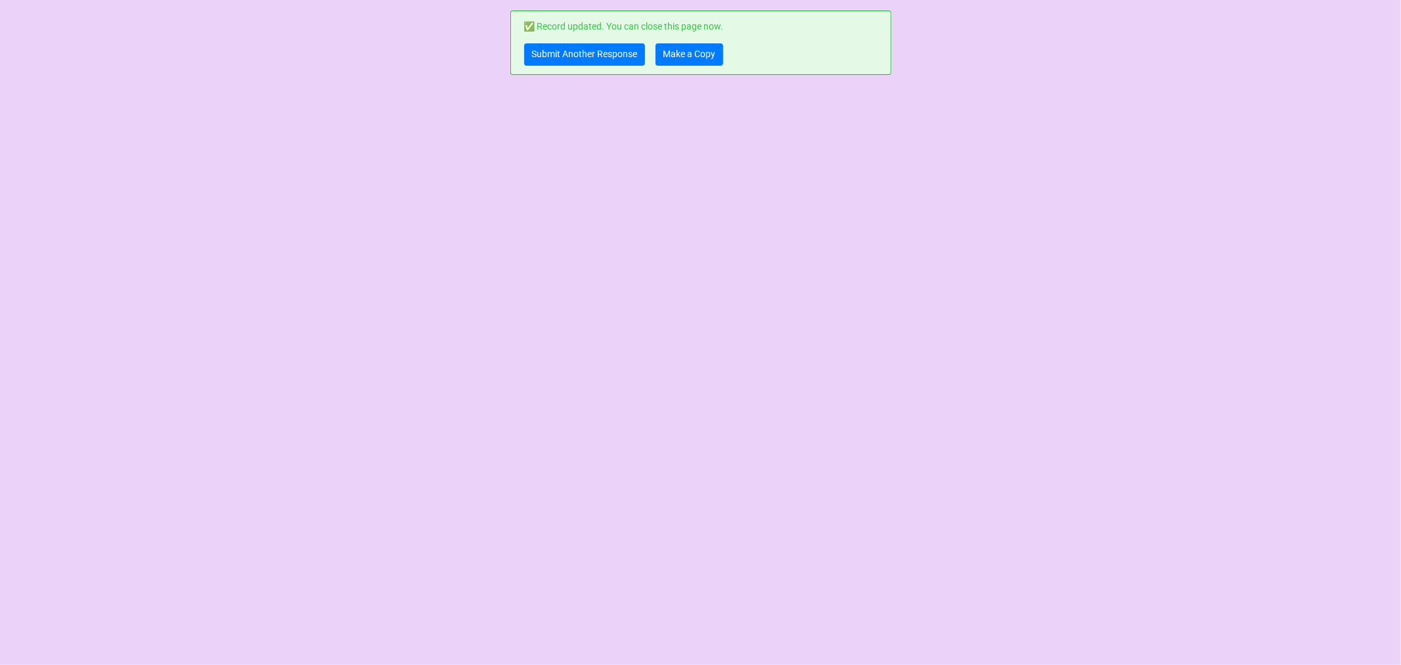
scroll to position [0, 0]
click at [684, 55] on link "Make a Copy" at bounding box center [689, 54] width 68 height 22
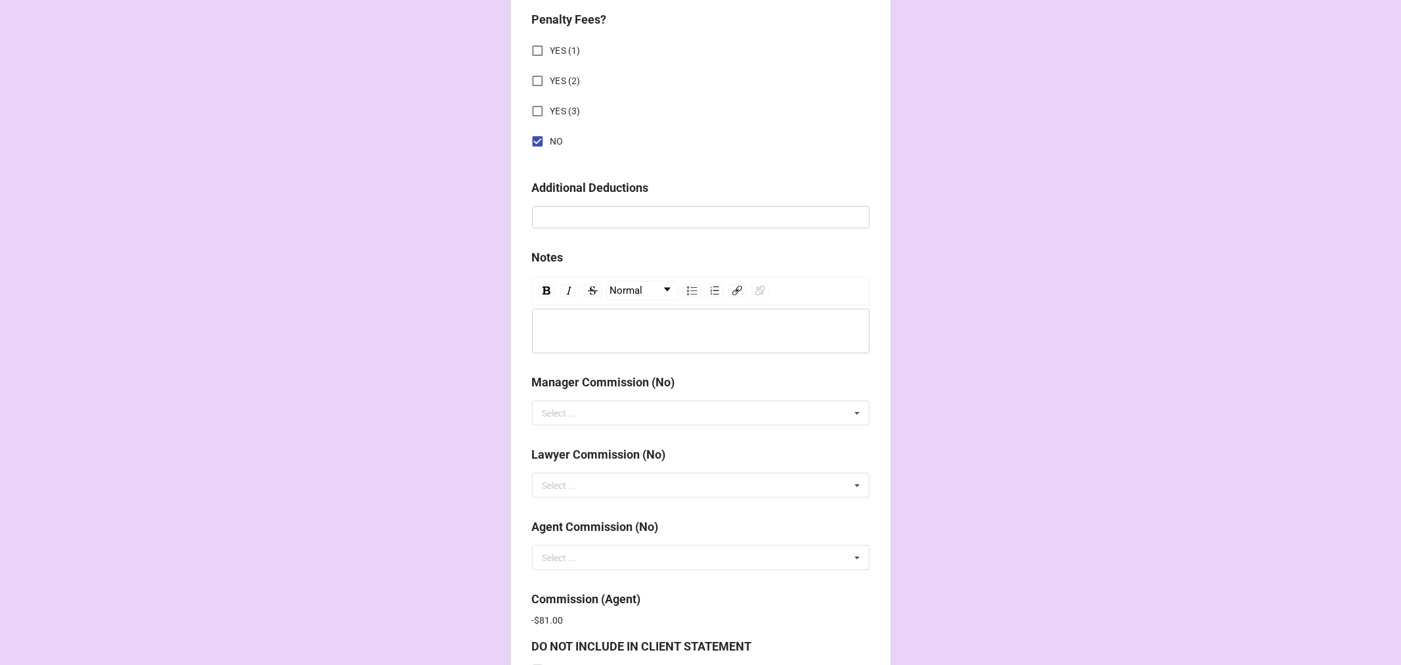
scroll to position [1566, 0]
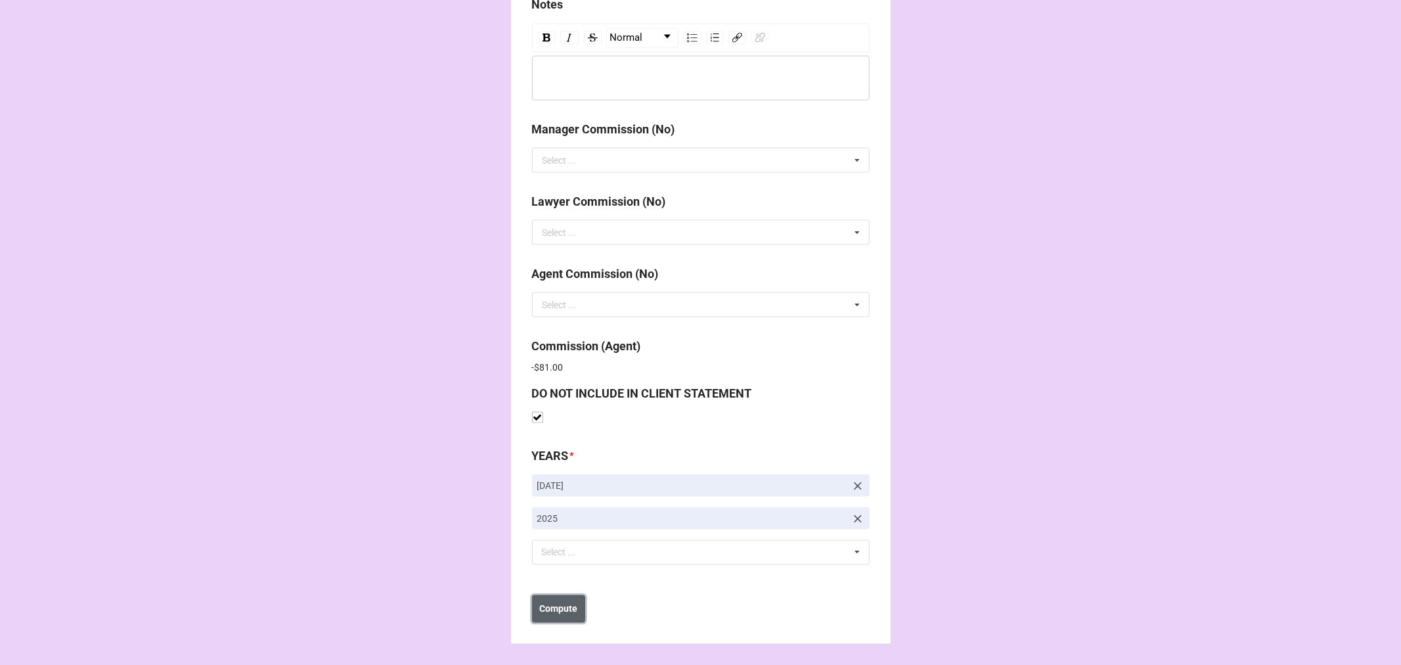
click at [556, 611] on b "Compute" at bounding box center [558, 609] width 38 height 14
click at [556, 612] on b "Save" at bounding box center [555, 609] width 21 height 14
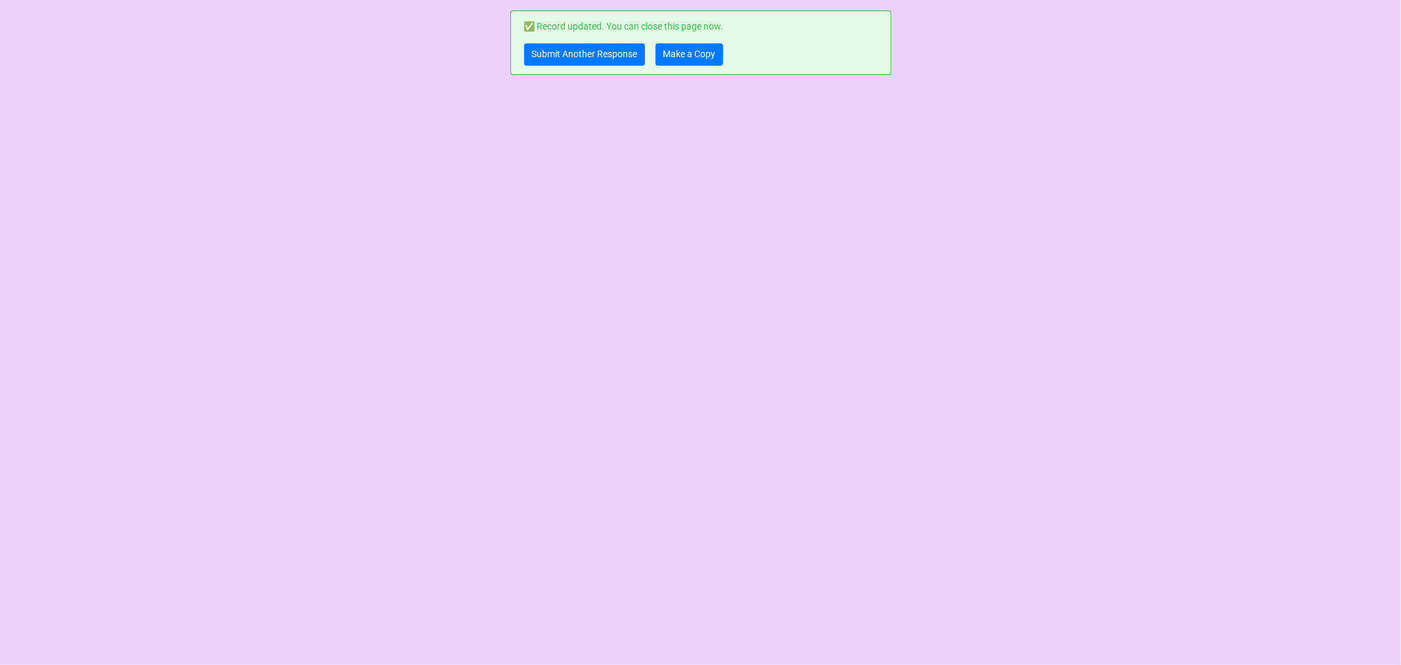
scroll to position [0, 0]
click at [698, 62] on link "Make a Copy" at bounding box center [689, 54] width 68 height 22
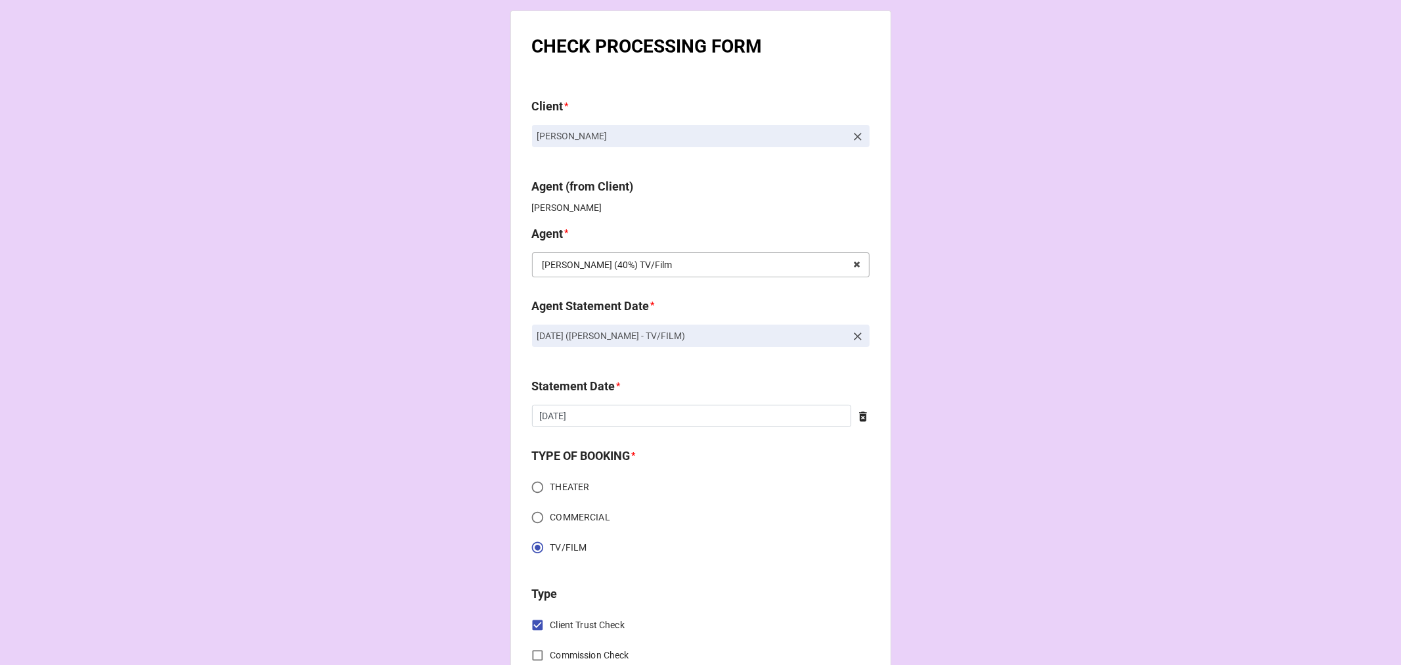
click at [822, 263] on input "text" at bounding box center [701, 265] width 336 height 24
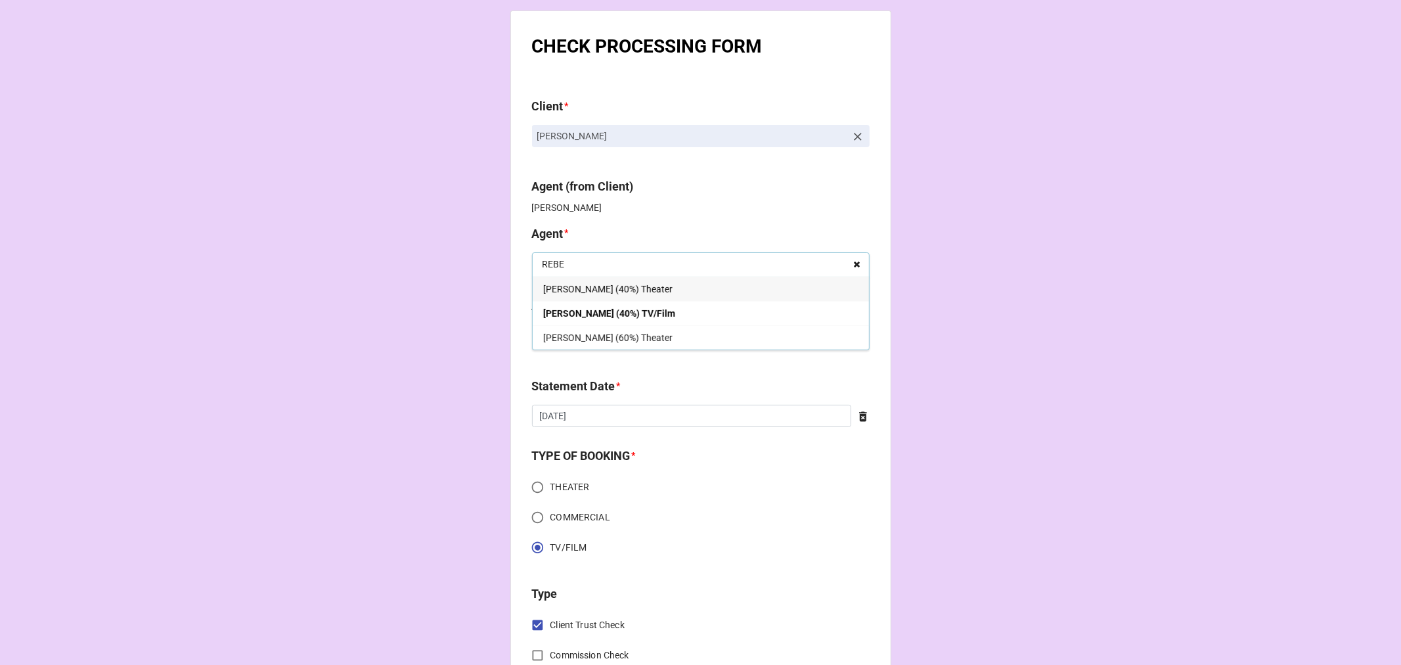
type input "REBE"
click at [852, 263] on icon at bounding box center [857, 265] width 20 height 24
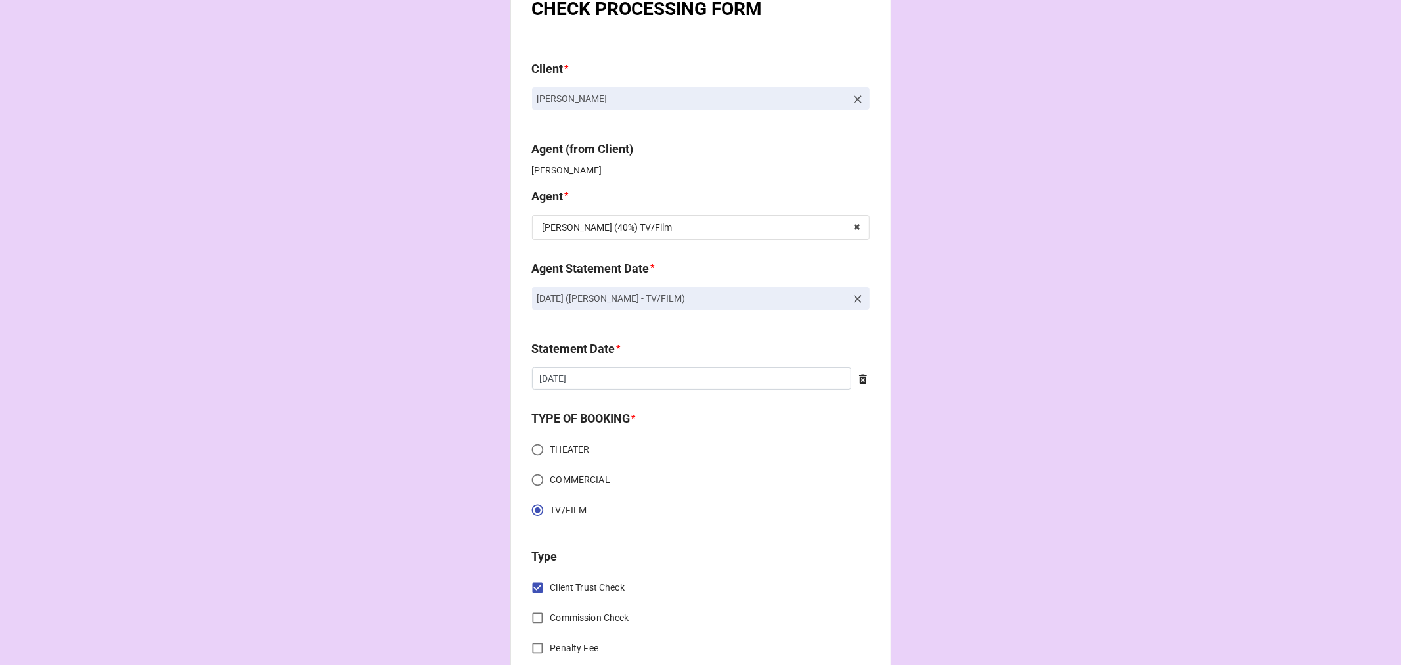
scroll to position [73, 0]
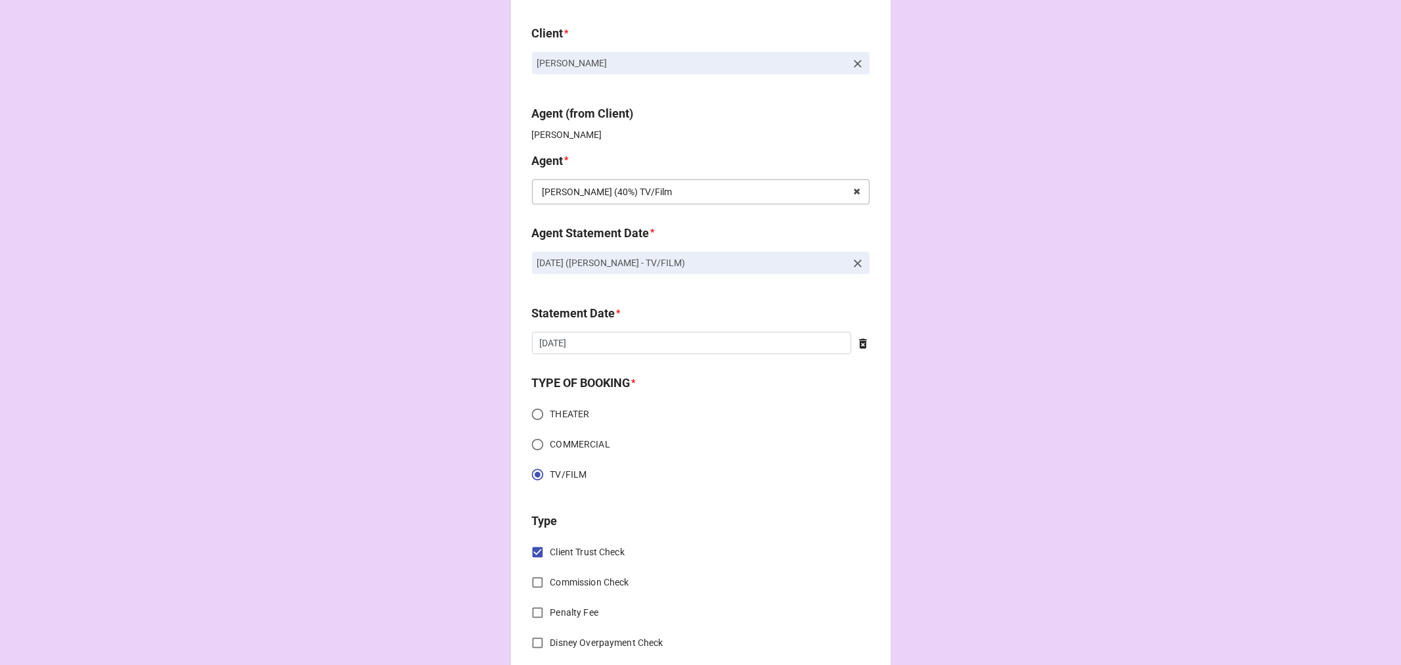
click at [718, 188] on input "text" at bounding box center [701, 192] width 336 height 24
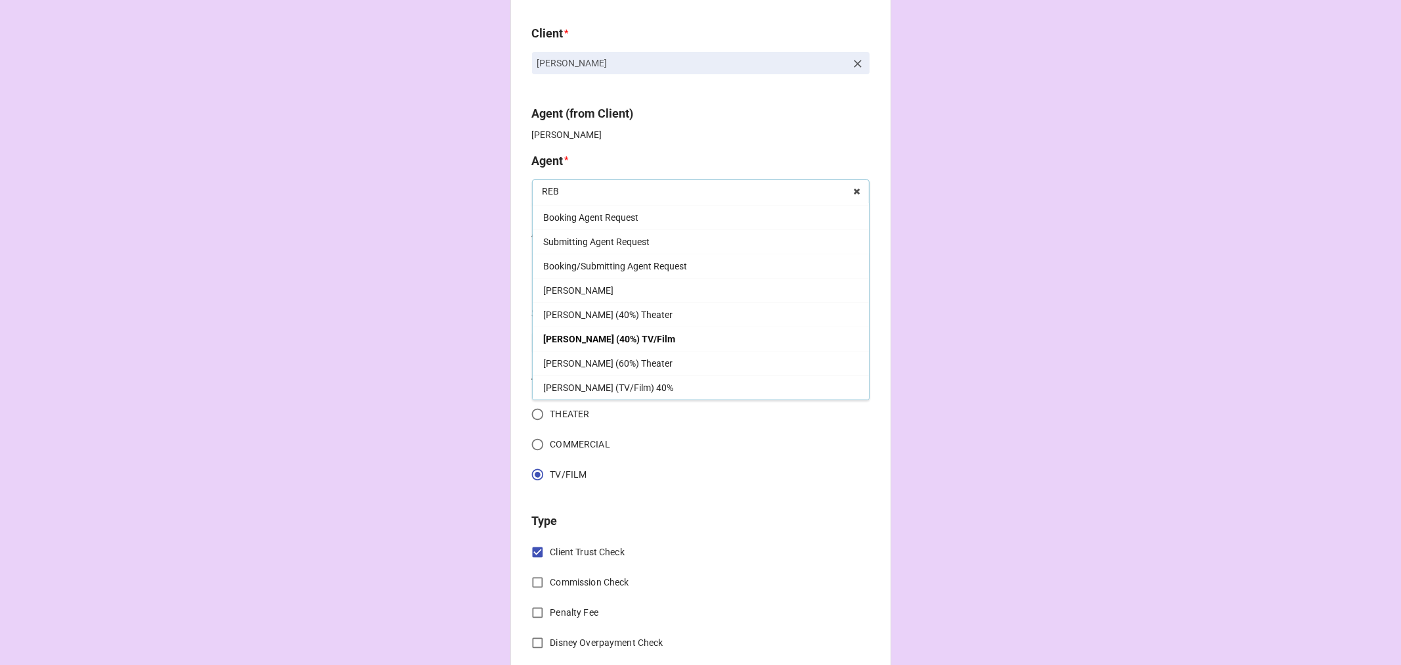
scroll to position [0, 0]
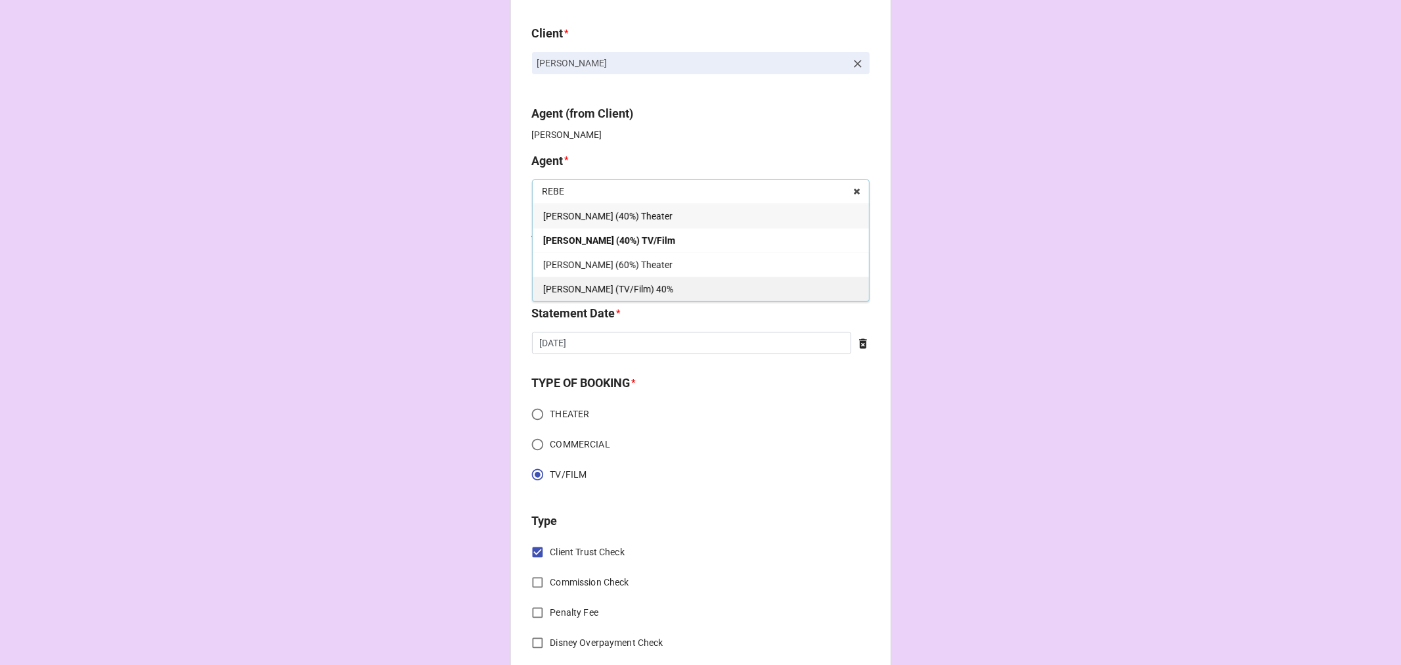
type input "REBE"
click at [667, 291] on div "[PERSON_NAME] (TV/Film) 40%" at bounding box center [701, 288] width 336 height 24
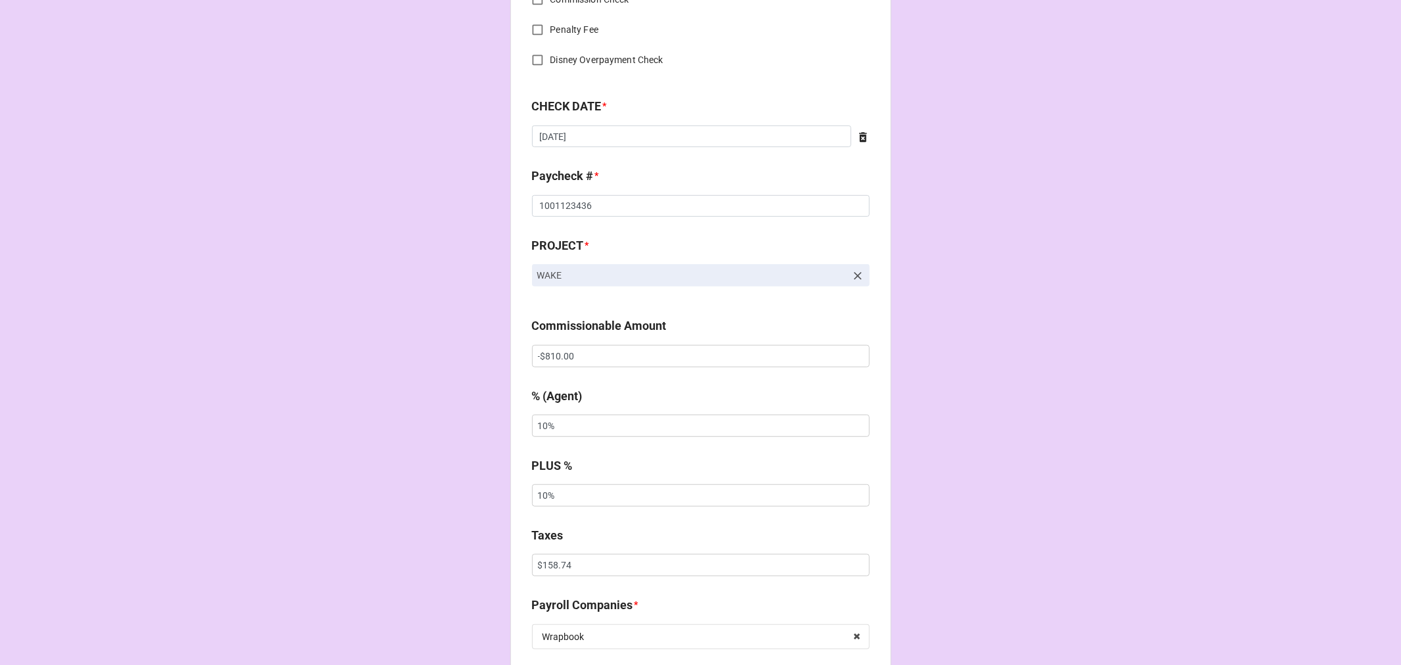
scroll to position [657, 0]
click at [540, 355] on input "-$810.00" at bounding box center [701, 354] width 338 height 22
type input "$810.00"
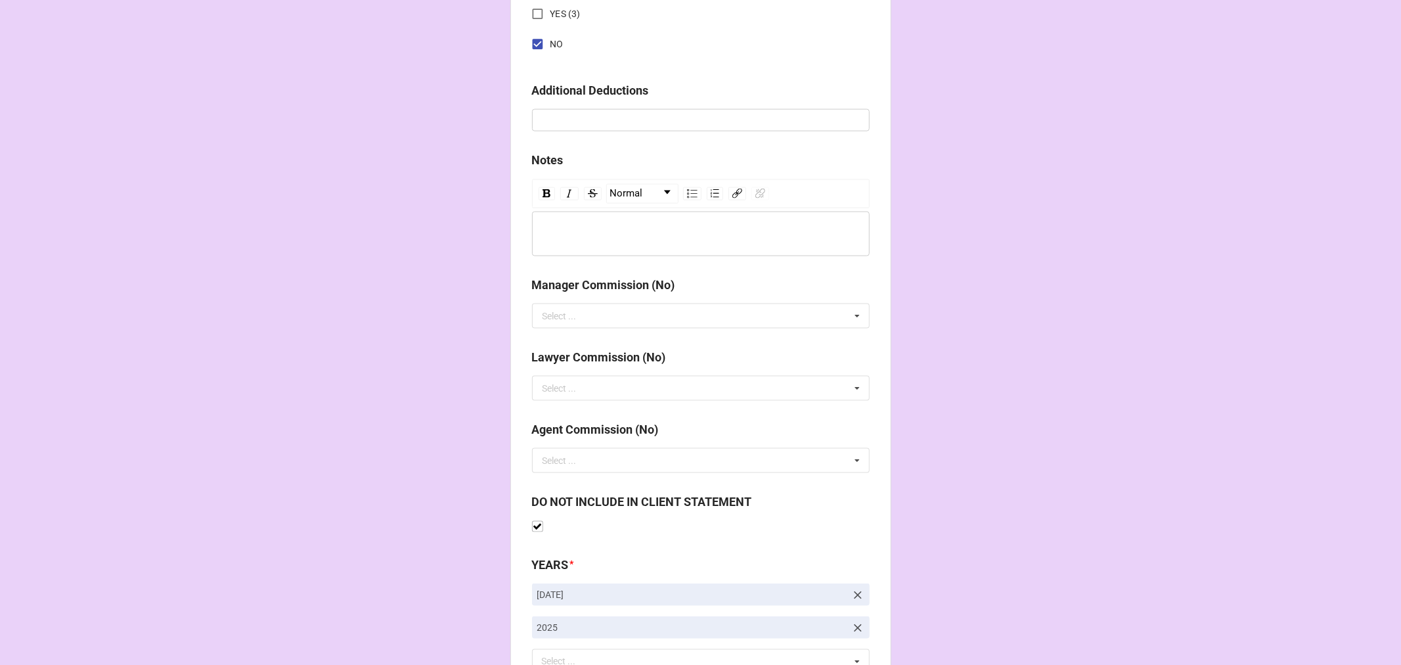
scroll to position [1520, 0]
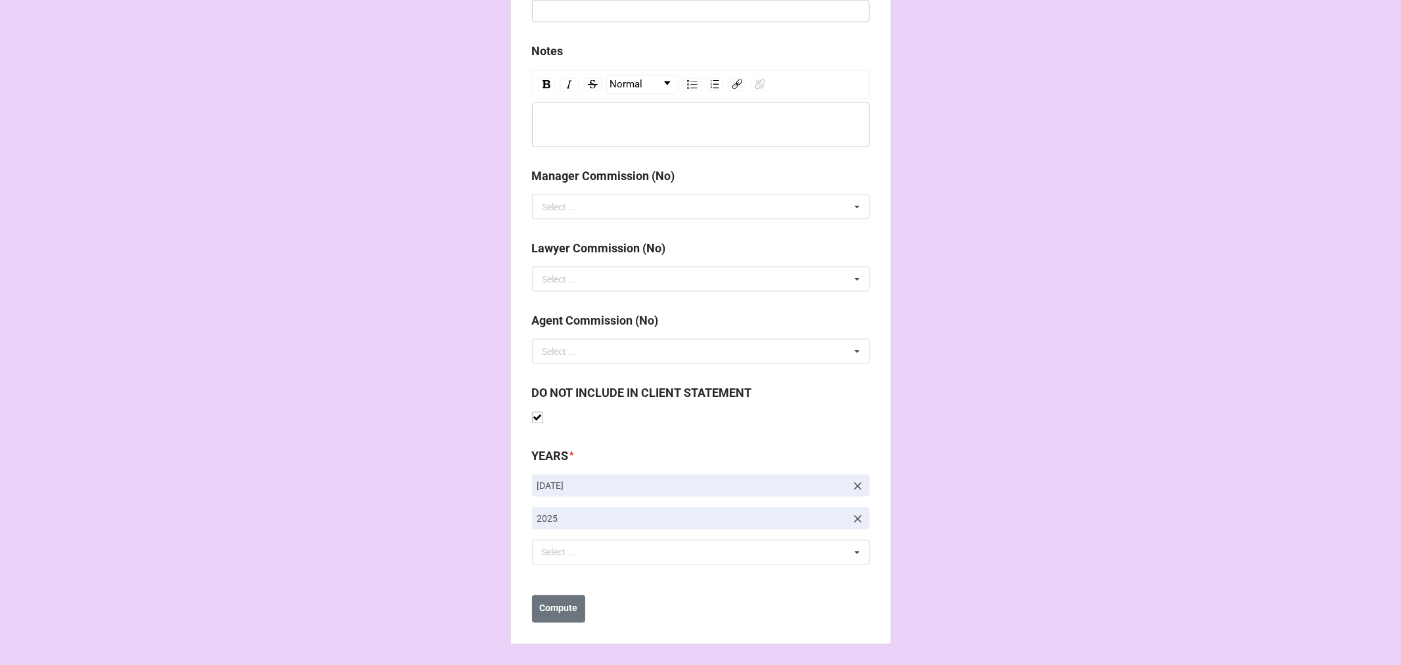
click at [854, 483] on icon at bounding box center [858, 486] width 8 height 8
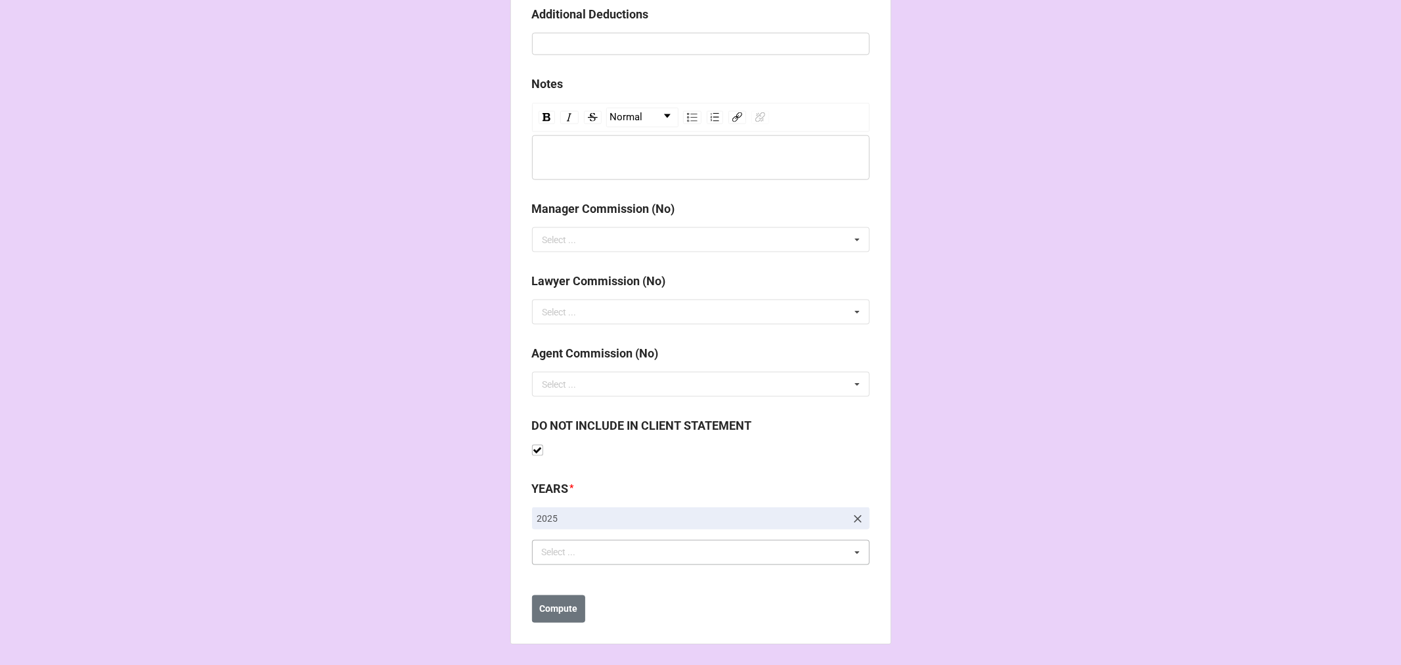
click at [625, 555] on div "Select ... No results found." at bounding box center [701, 552] width 338 height 25
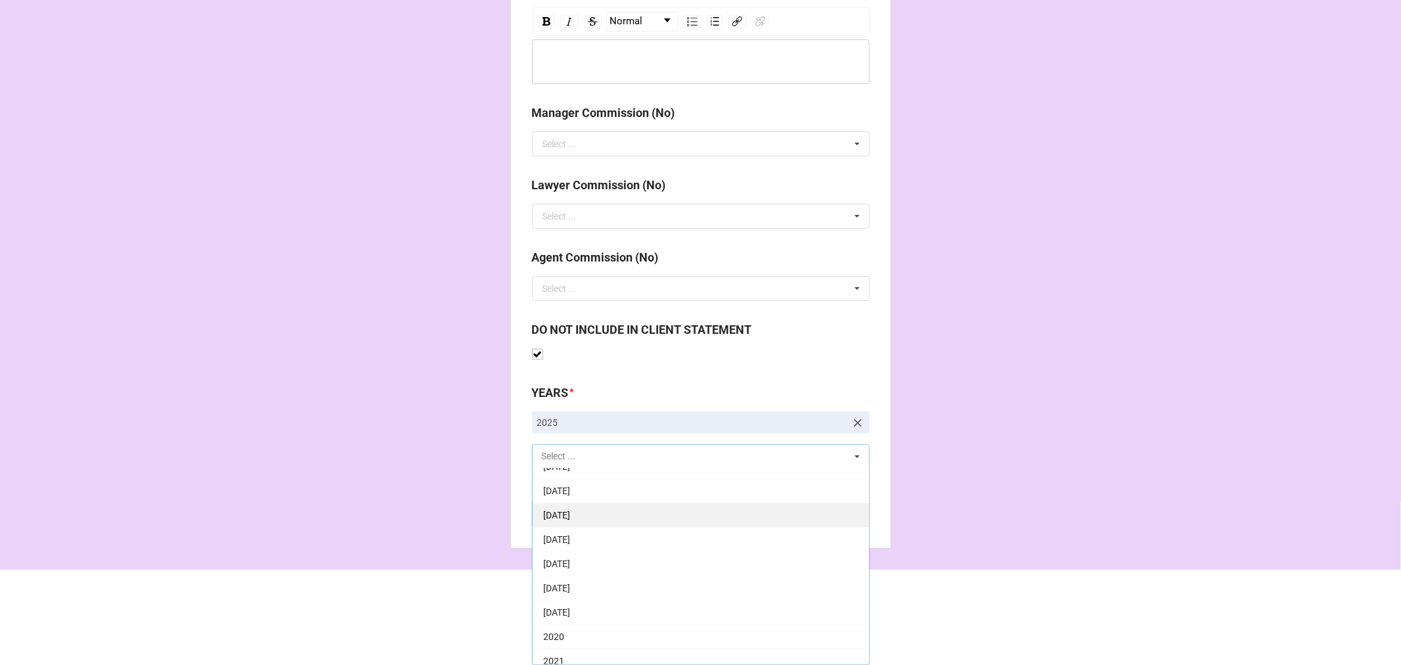
scroll to position [97, 0]
click at [624, 601] on div "[DATE]" at bounding box center [701, 602] width 336 height 24
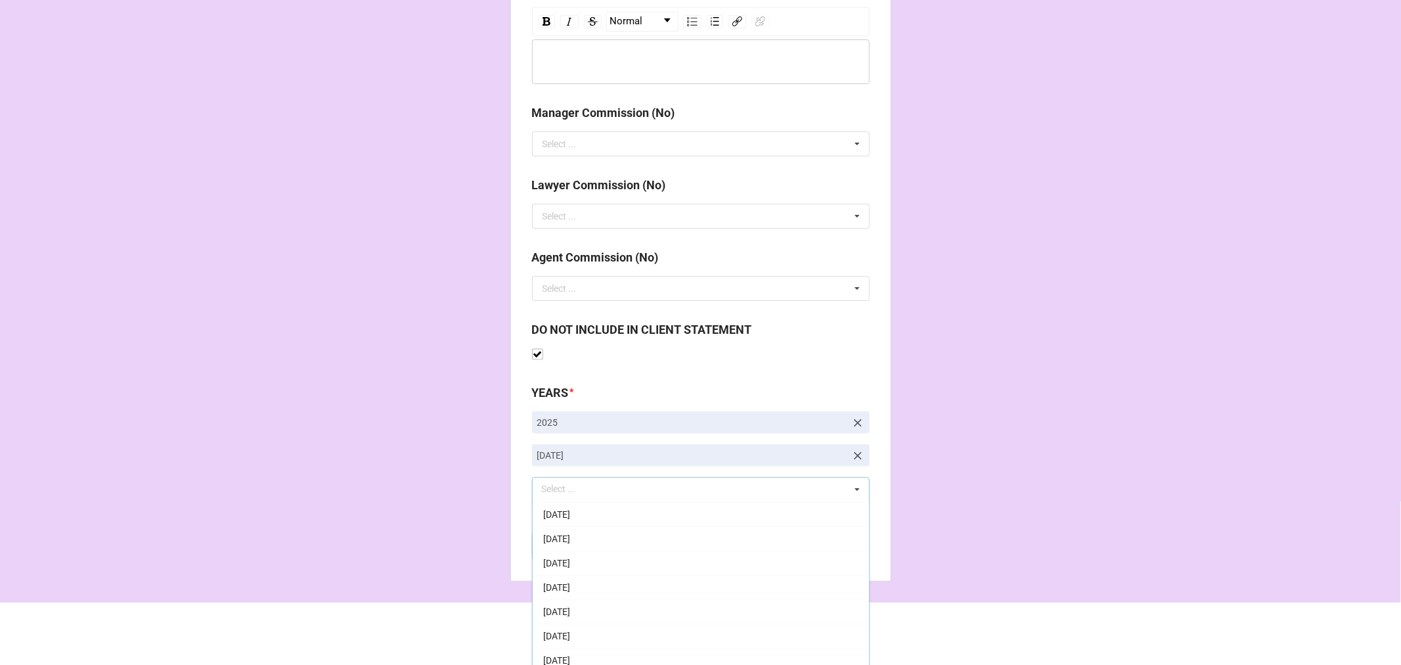
drag, startPoint x: 1139, startPoint y: 366, endPoint x: 1097, endPoint y: 397, distance: 51.8
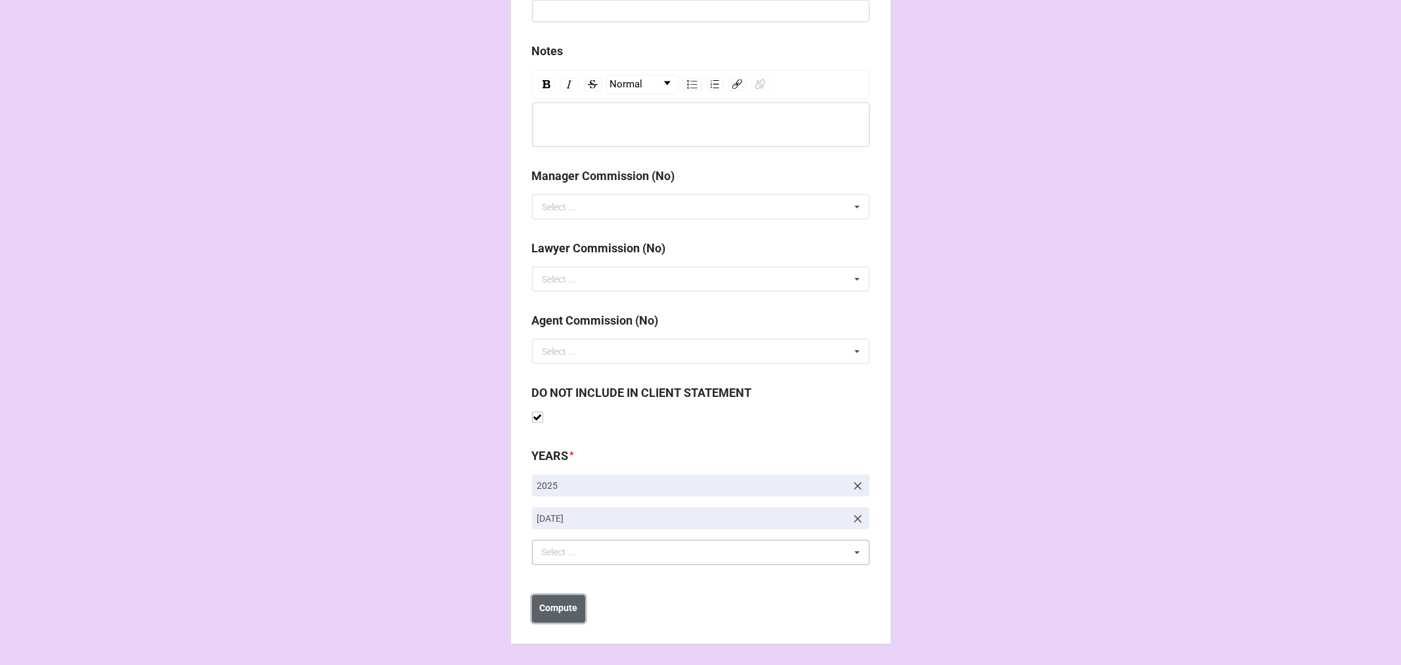
click at [563, 607] on b "Compute" at bounding box center [558, 609] width 38 height 14
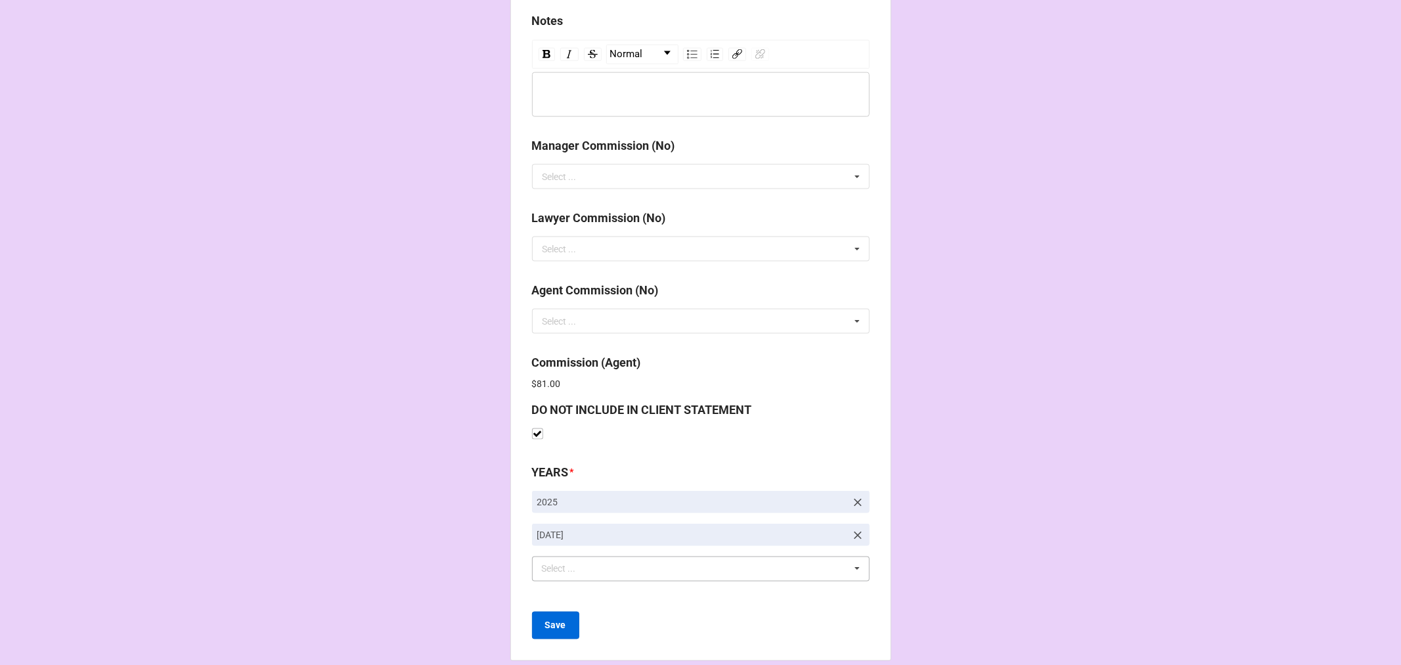
scroll to position [1566, 0]
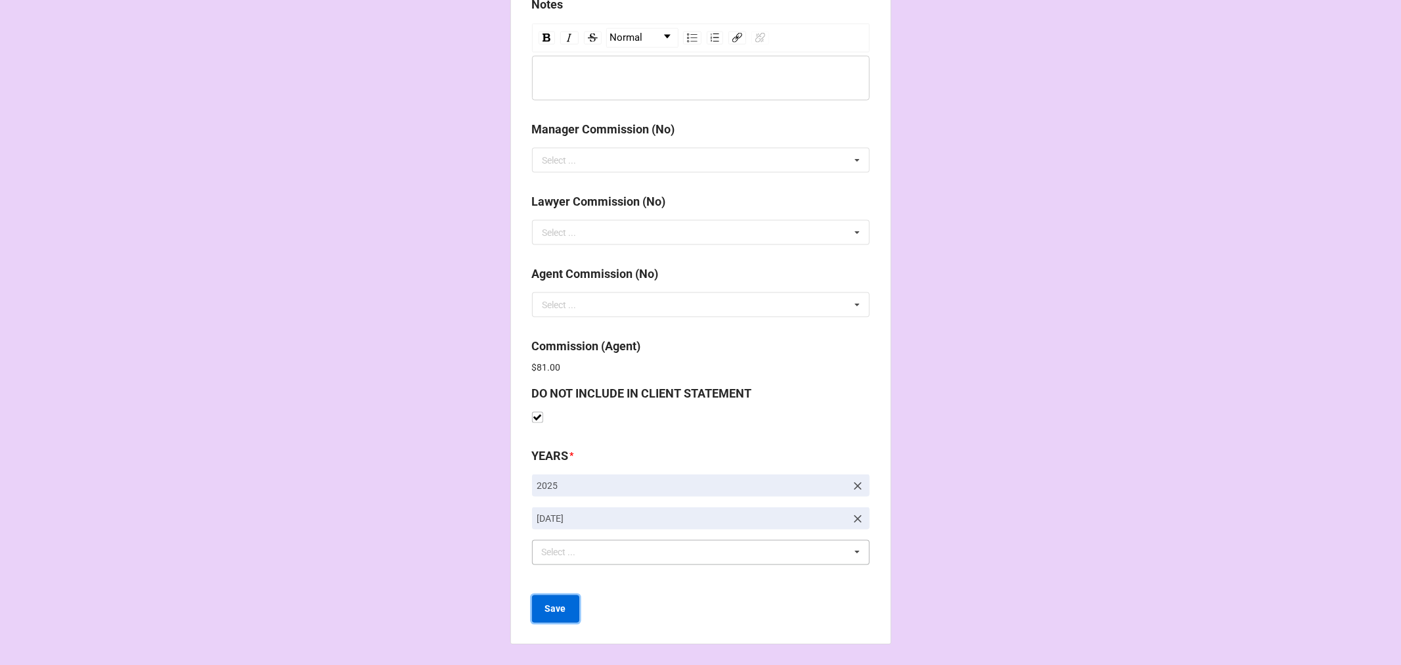
click at [560, 603] on b "Save" at bounding box center [555, 609] width 21 height 14
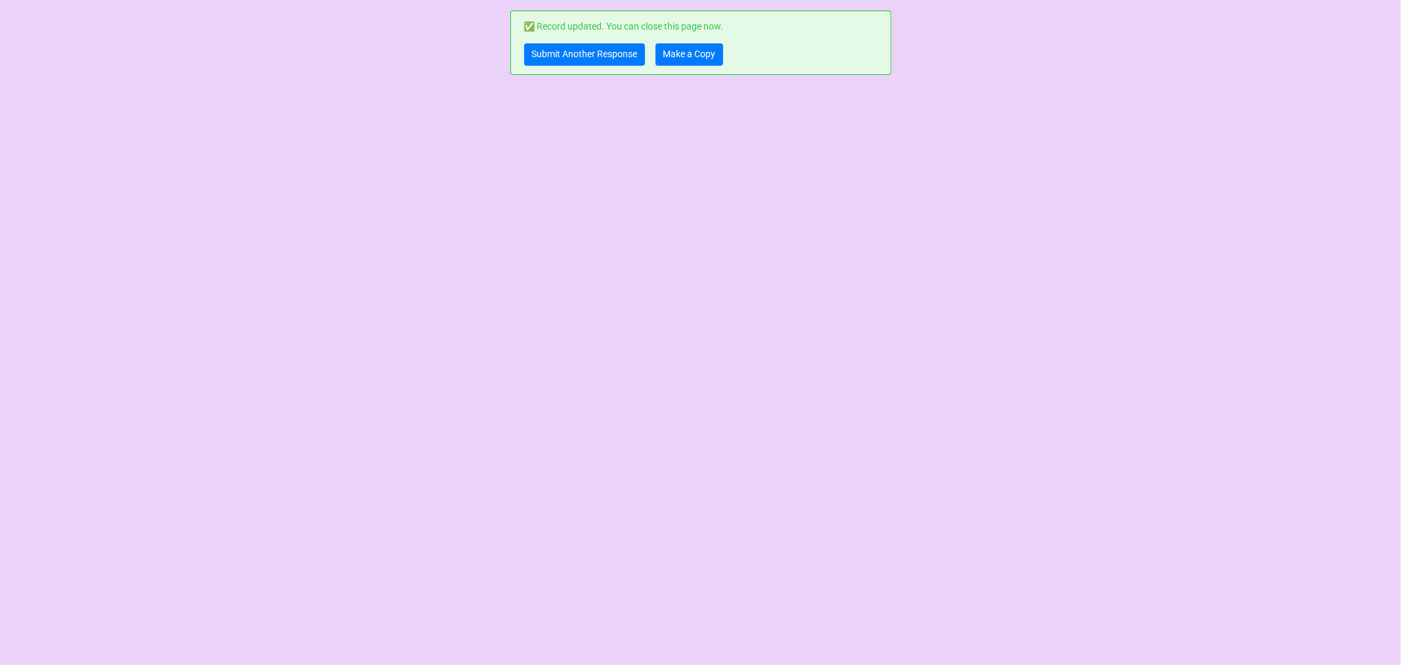
scroll to position [0, 0]
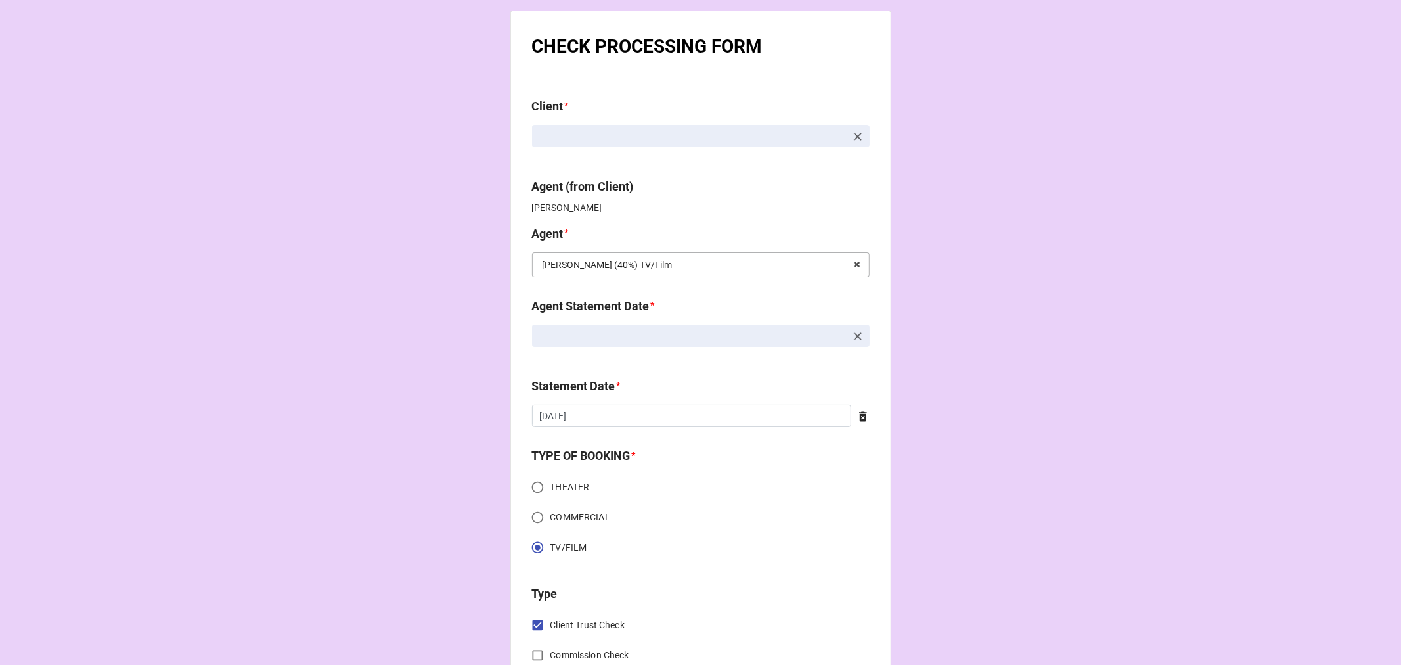
click at [823, 259] on input "text" at bounding box center [701, 265] width 336 height 24
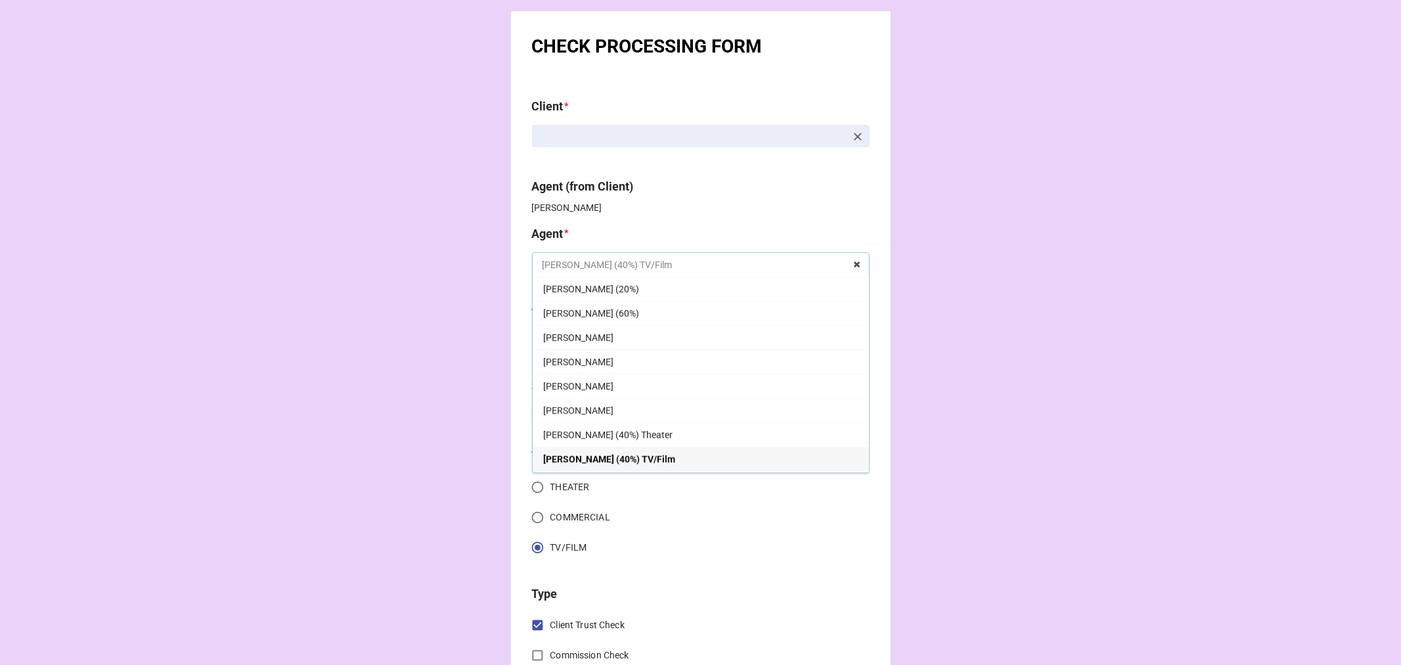
scroll to position [1095, 0]
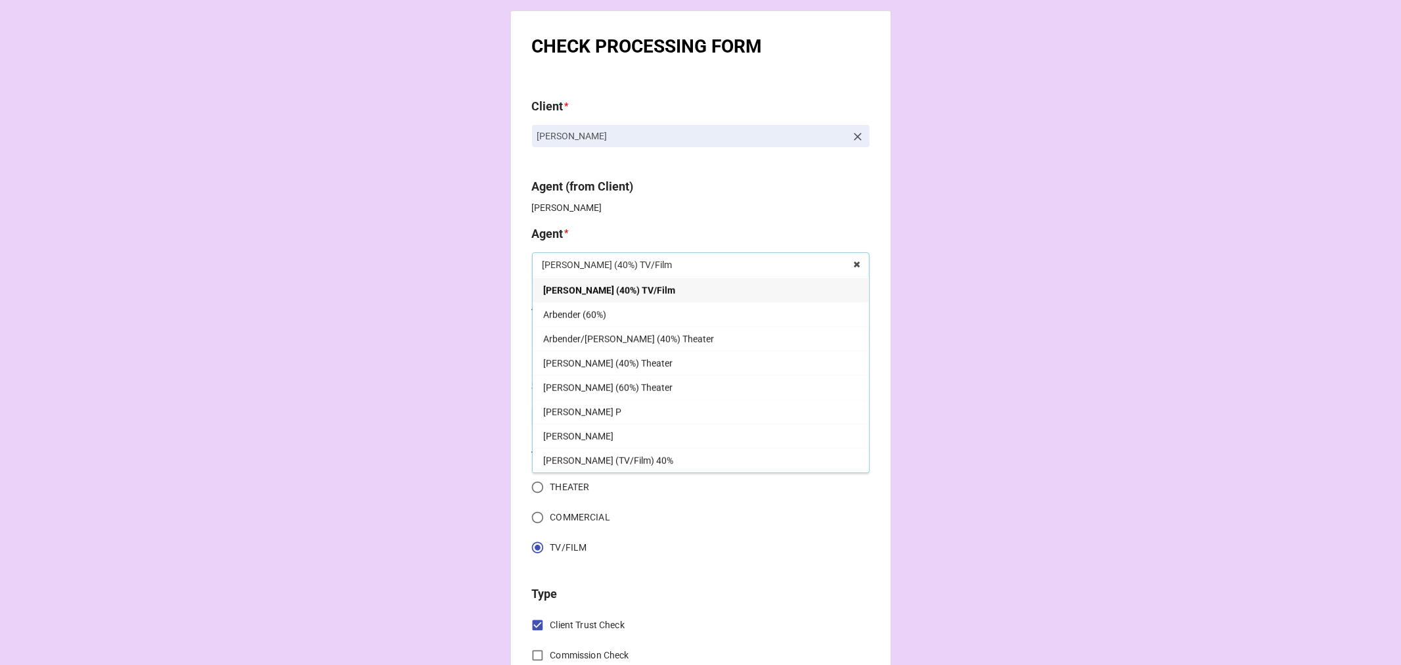
click at [657, 451] on div "[PERSON_NAME] (TV/Film) 40%" at bounding box center [701, 460] width 336 height 24
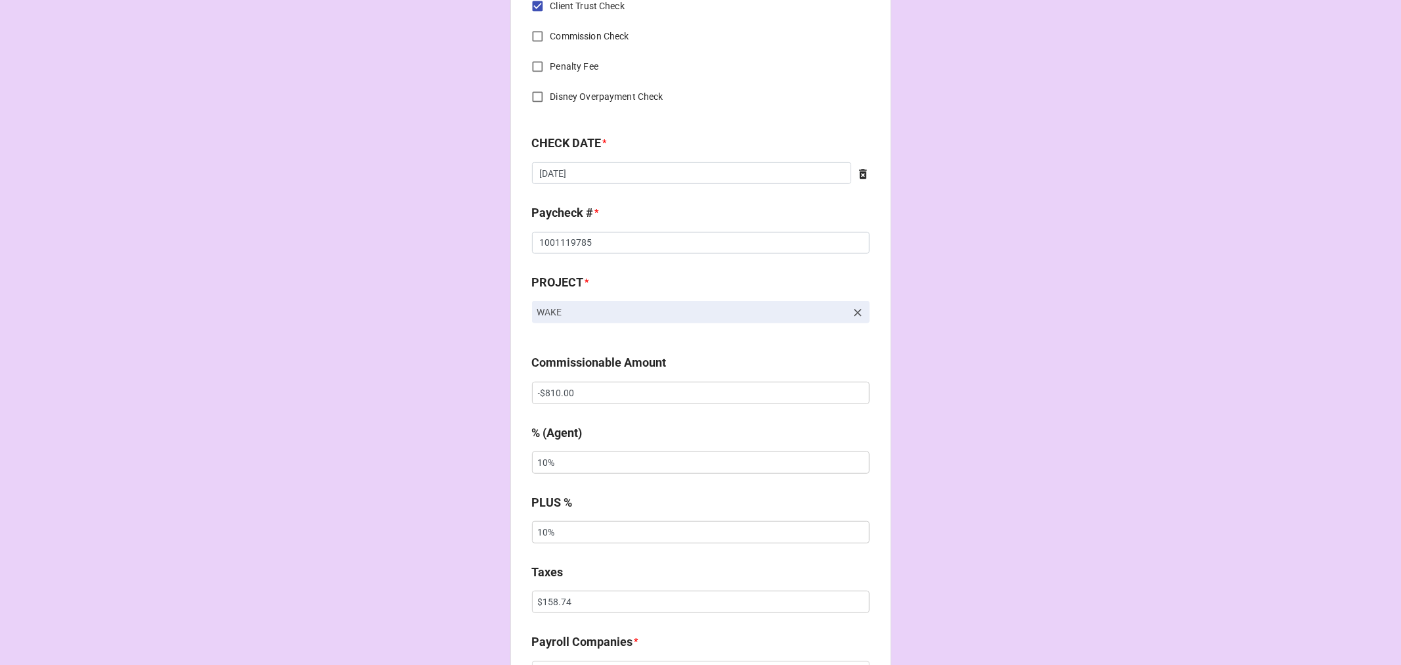
scroll to position [657, 0]
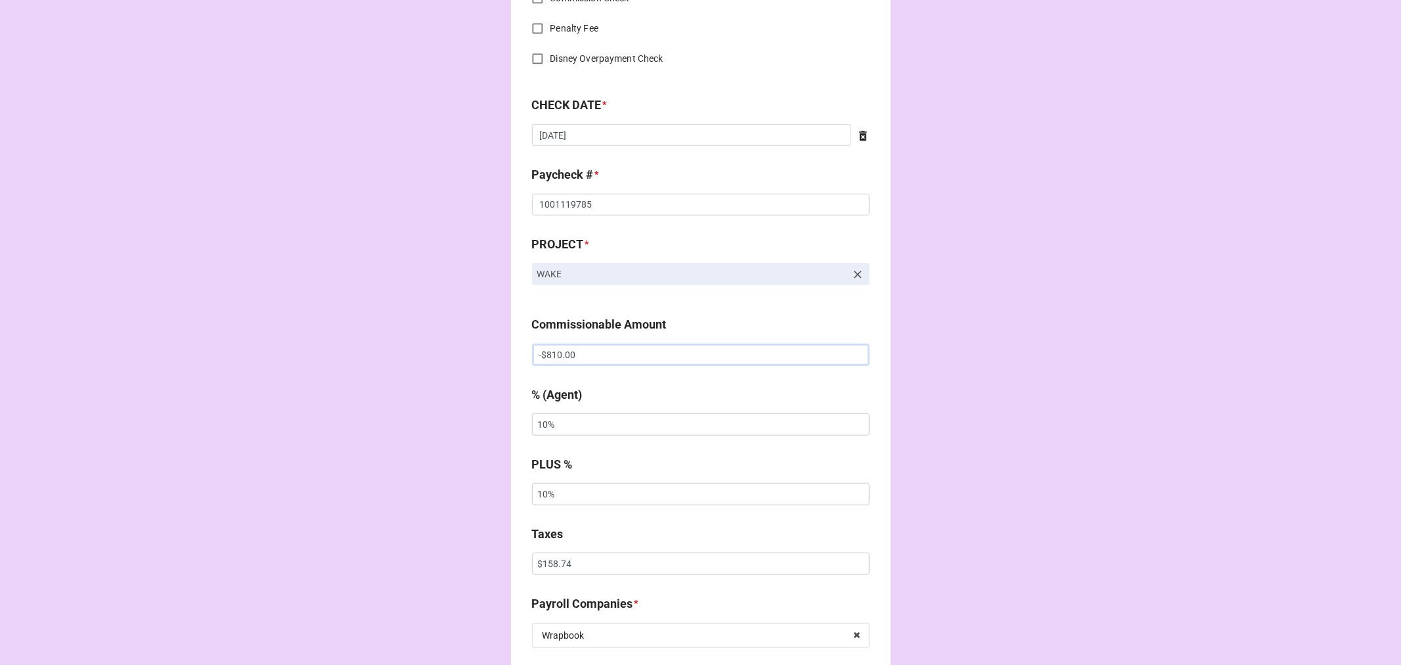
click at [540, 348] on input "-$810.00" at bounding box center [701, 354] width 338 height 22
type input "$810.00"
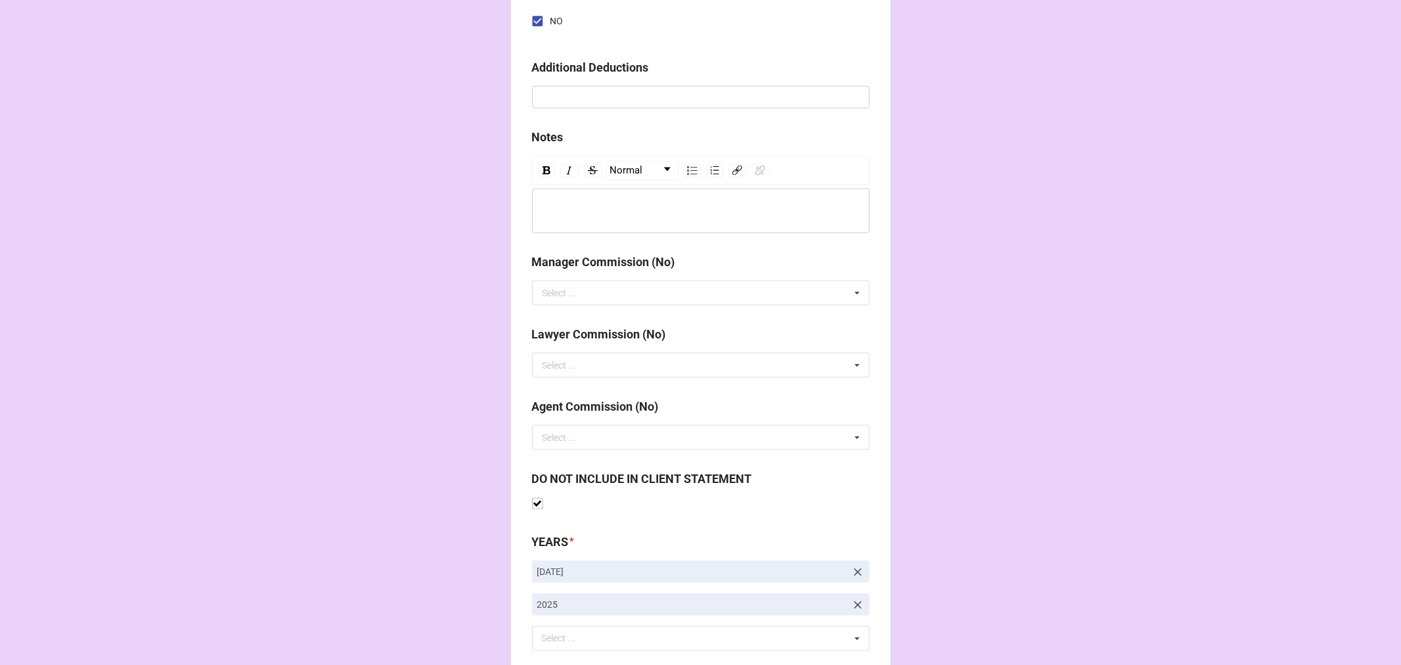
scroll to position [1520, 0]
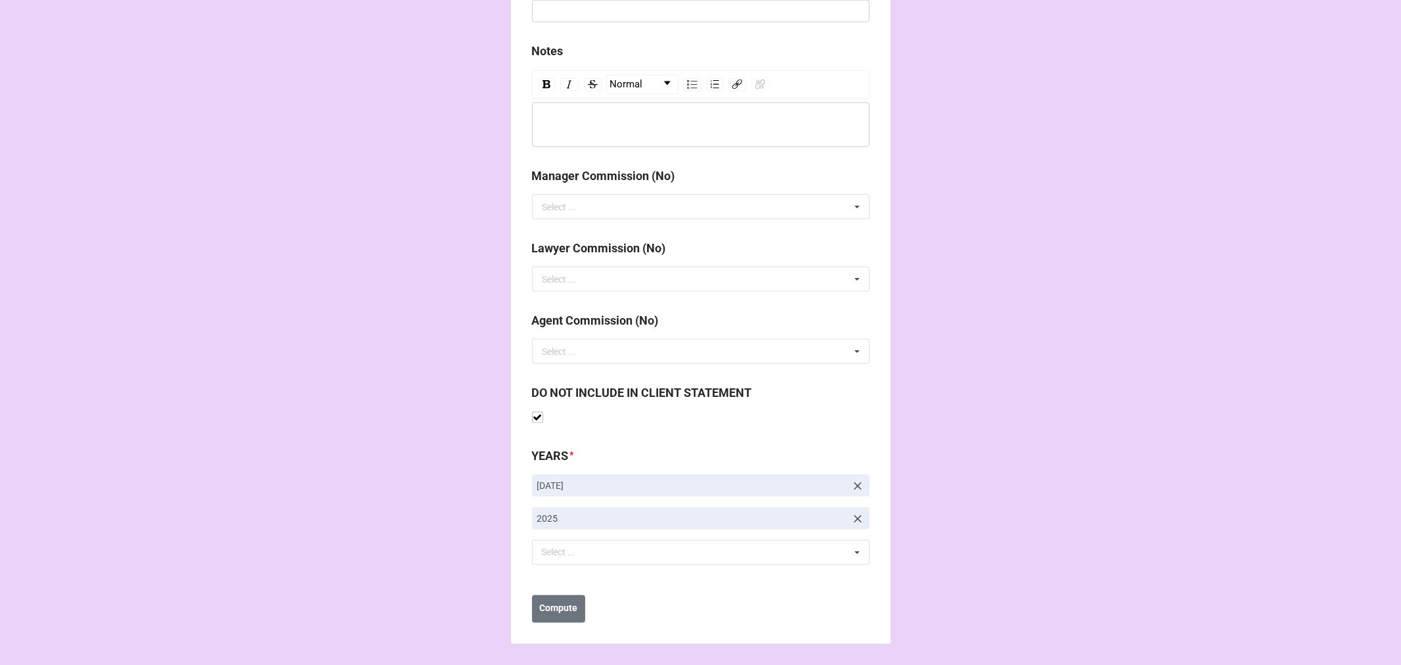
drag, startPoint x: 857, startPoint y: 483, endPoint x: 835, endPoint y: 493, distance: 24.4
click at [856, 483] on icon at bounding box center [858, 486] width 8 height 8
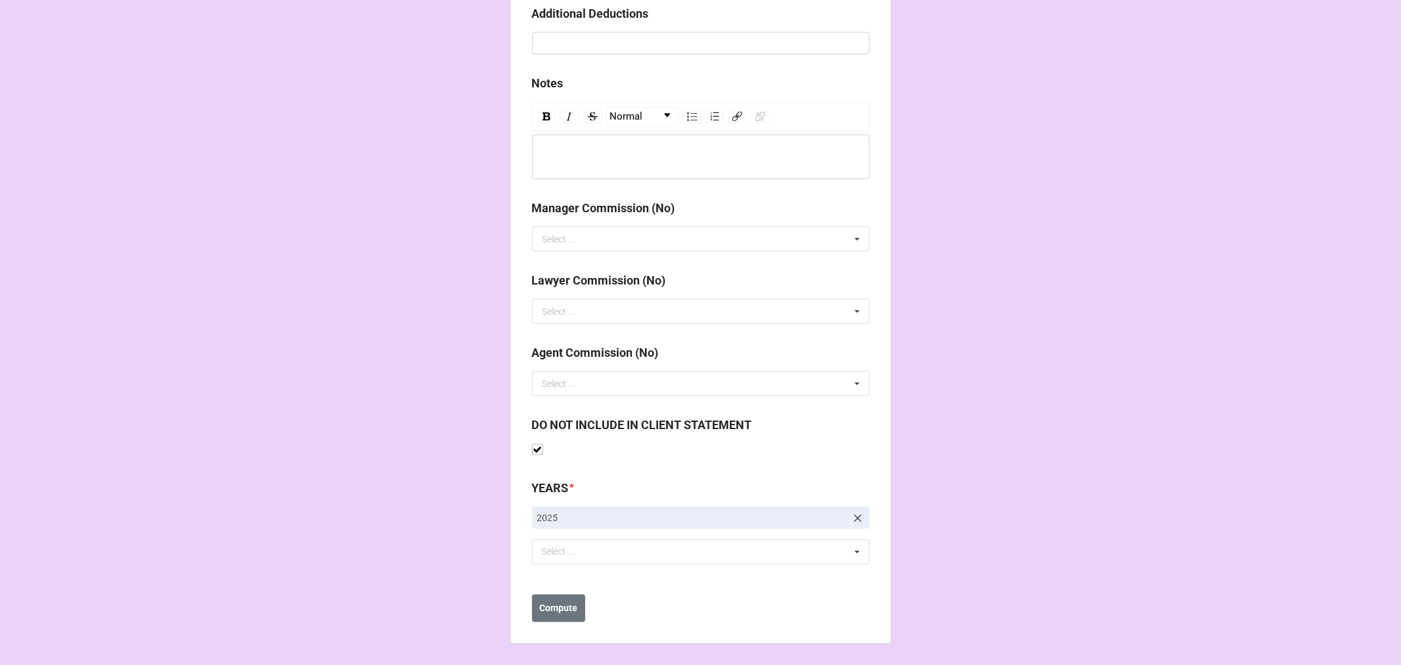
scroll to position [1487, 0]
click at [603, 563] on div "YEARS * 2025 Select ... No results found." at bounding box center [701, 526] width 338 height 95
click at [596, 557] on div "Select ... No results found." at bounding box center [701, 552] width 338 height 25
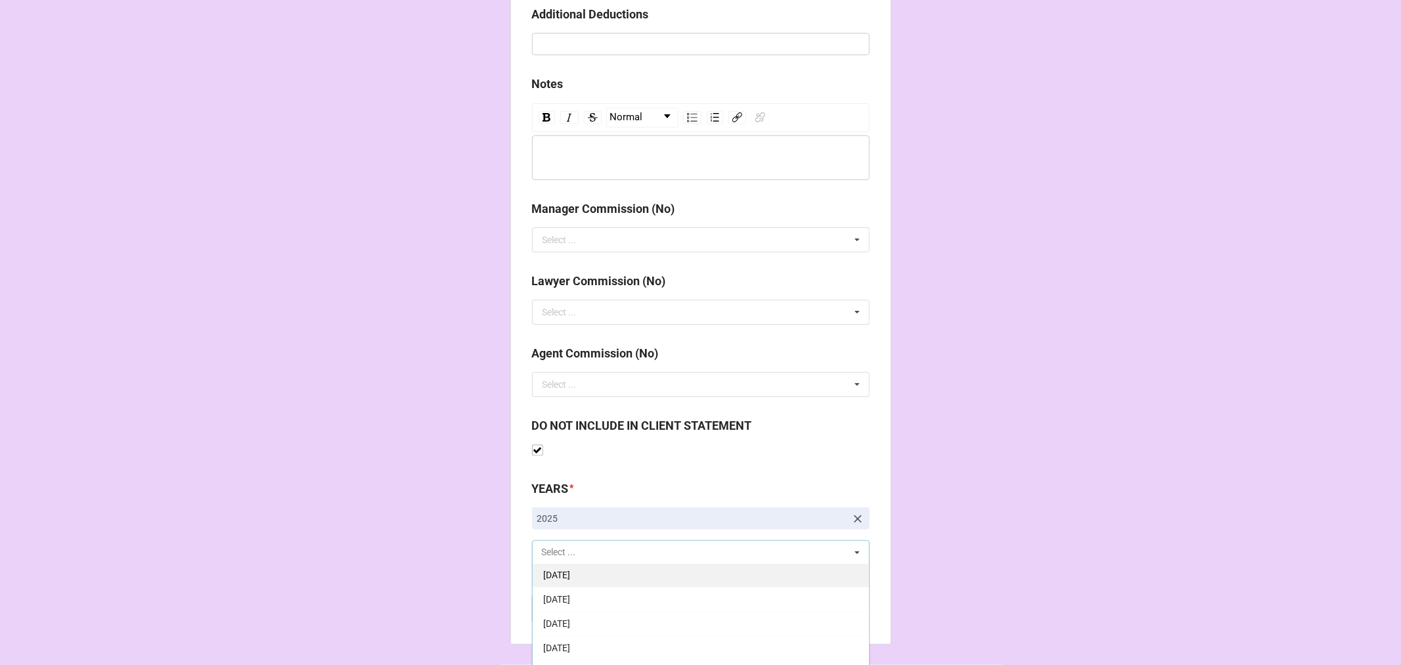
scroll to position [219, 0]
click at [632, 573] on div "10-October 2025" at bounding box center [701, 576] width 336 height 24
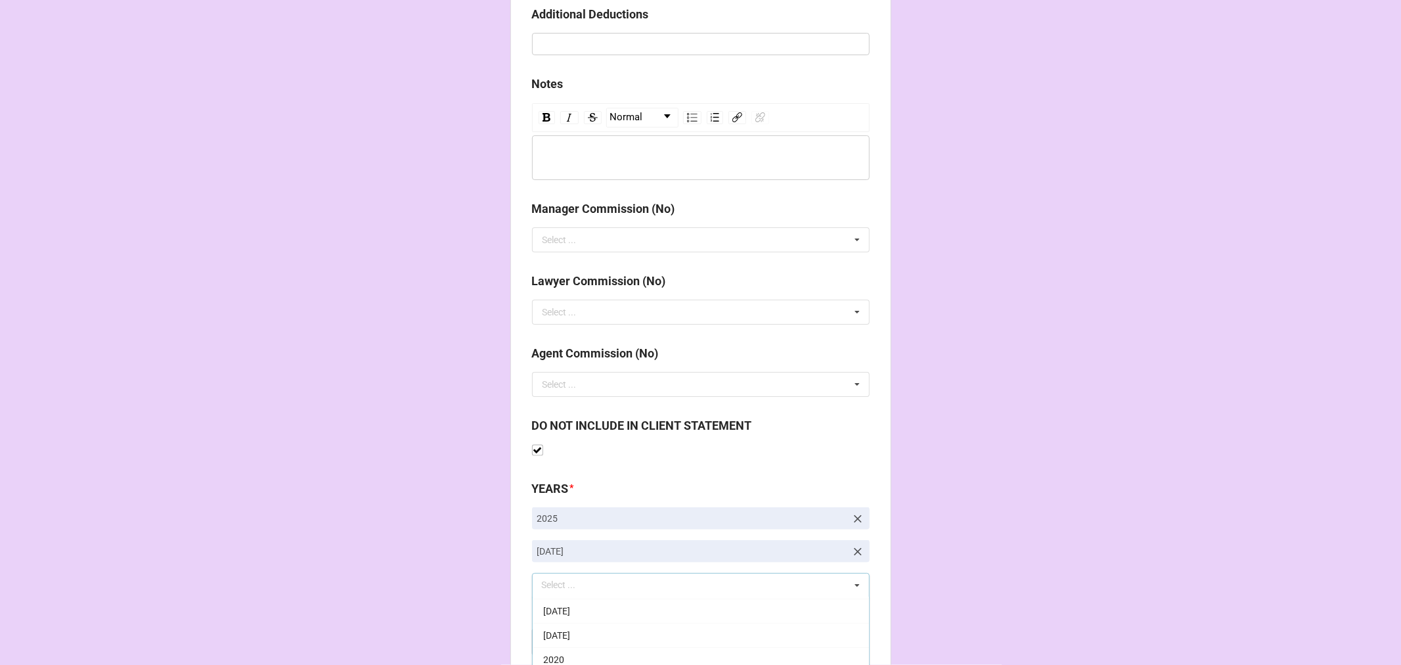
click at [556, 640] on b "Compute" at bounding box center [558, 641] width 38 height 14
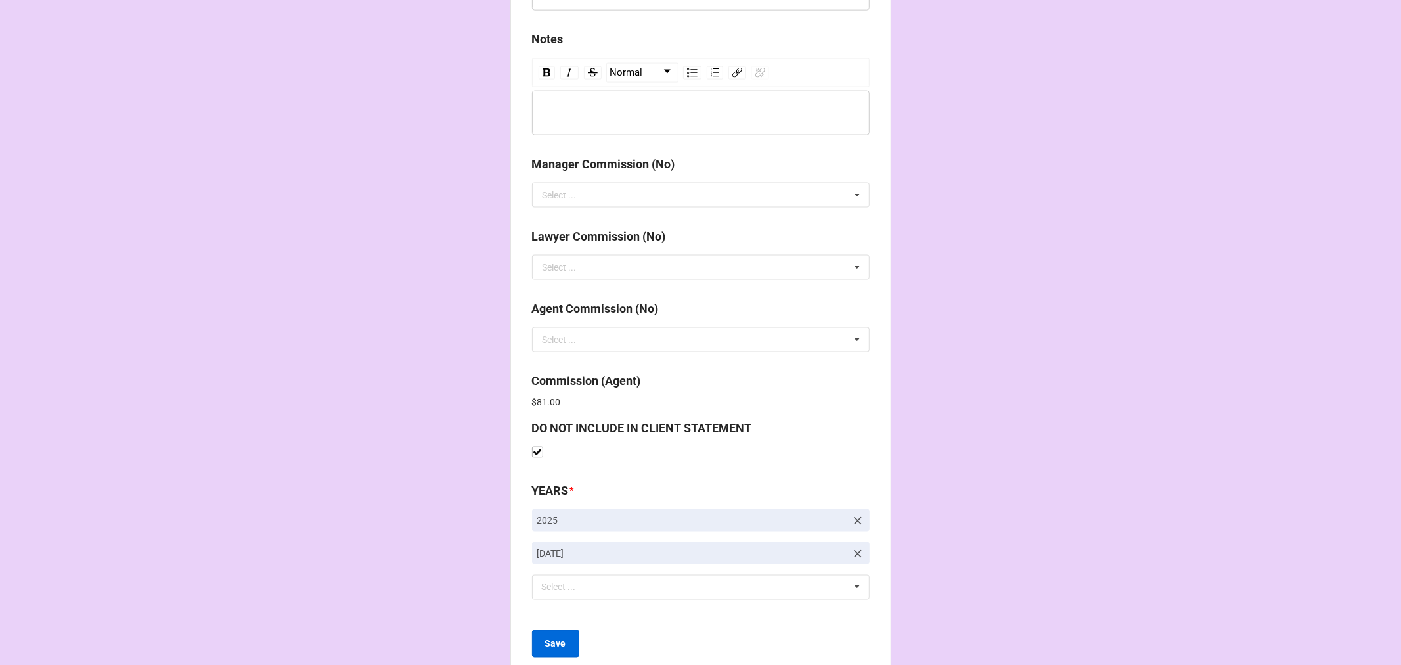
scroll to position [1566, 0]
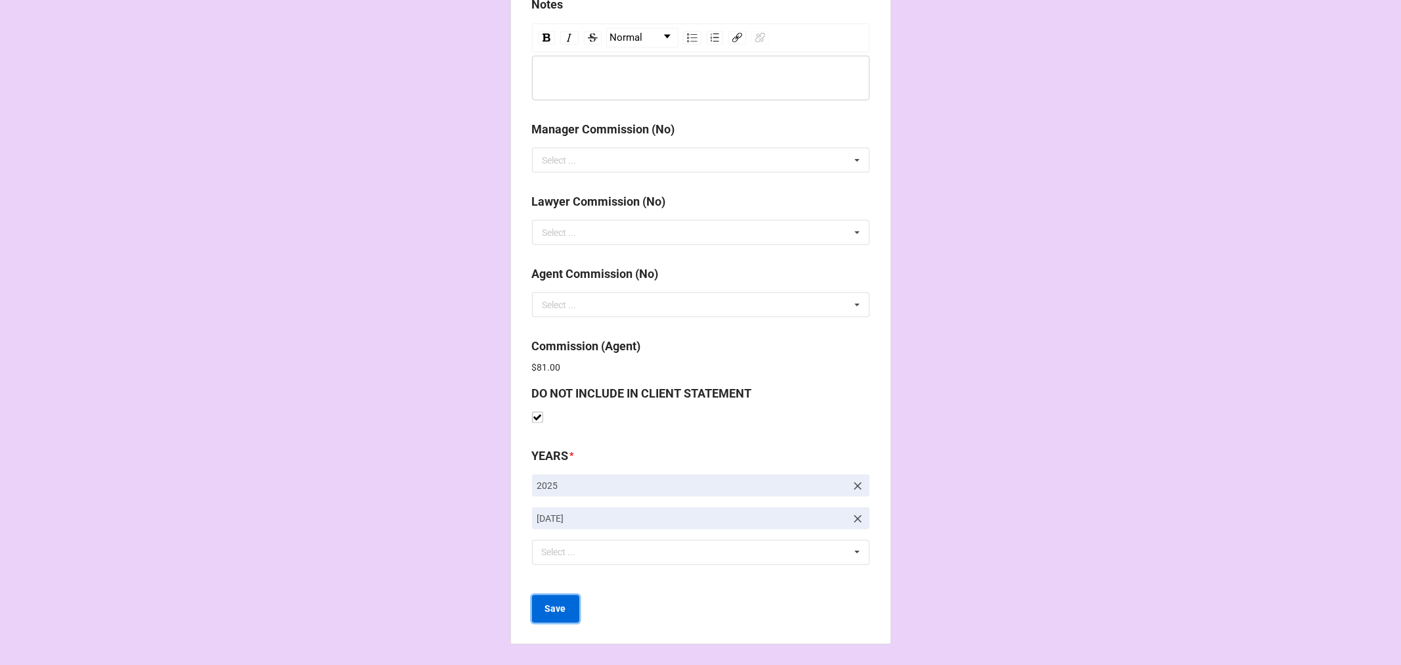
click at [558, 609] on b "Save" at bounding box center [555, 609] width 21 height 14
